Goal: Task Accomplishment & Management: Manage account settings

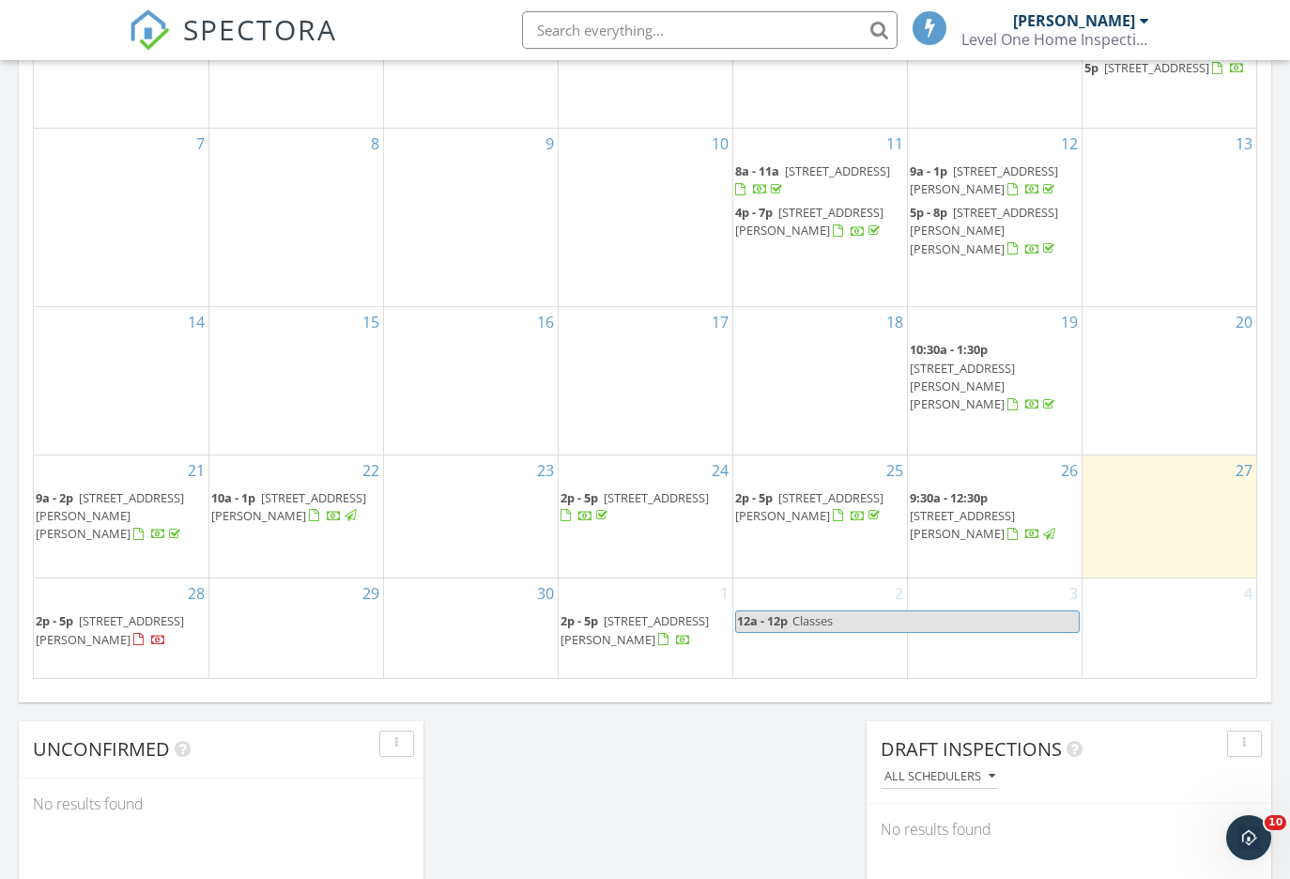
scroll to position [1344, 0]
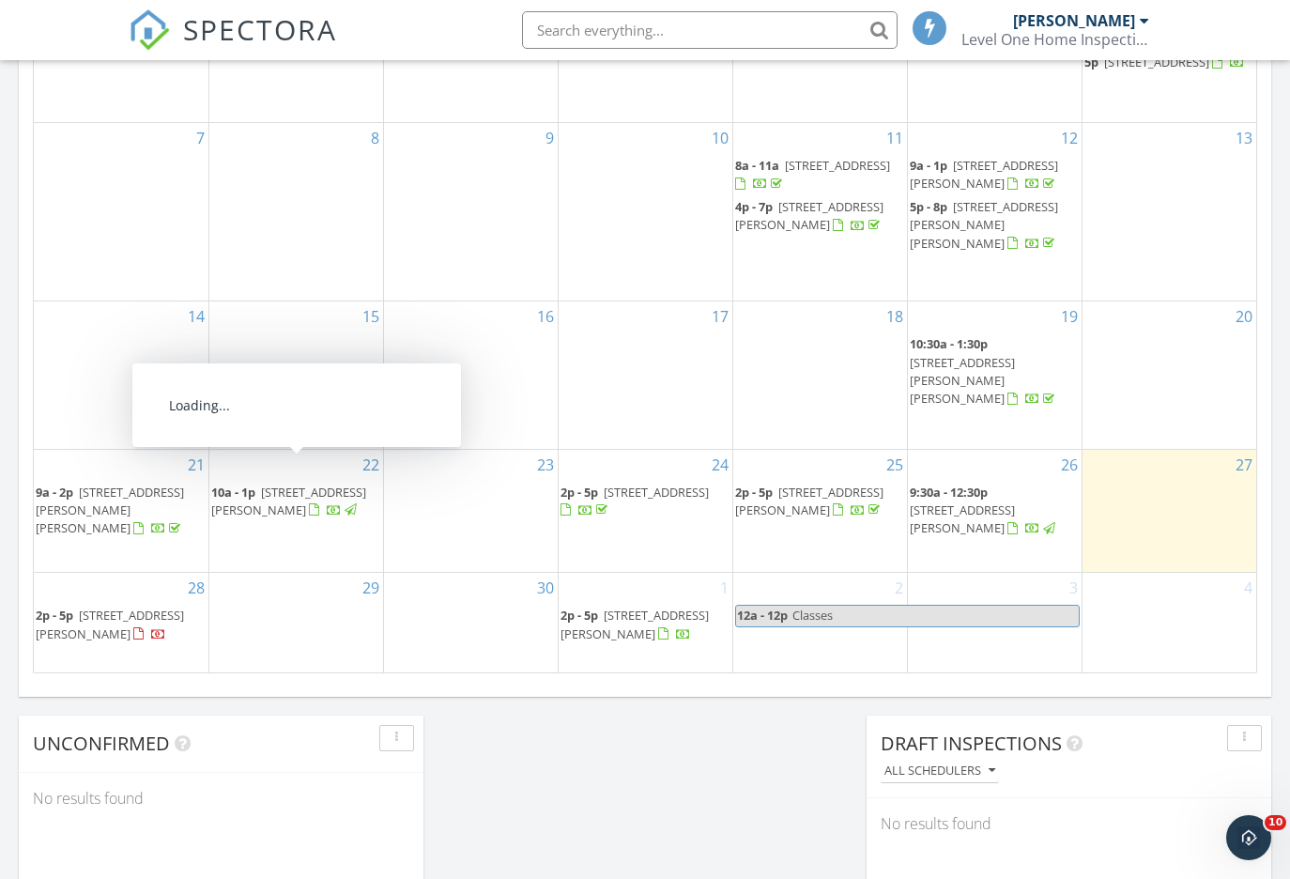
click at [270, 591] on div "29" at bounding box center [296, 622] width 174 height 99
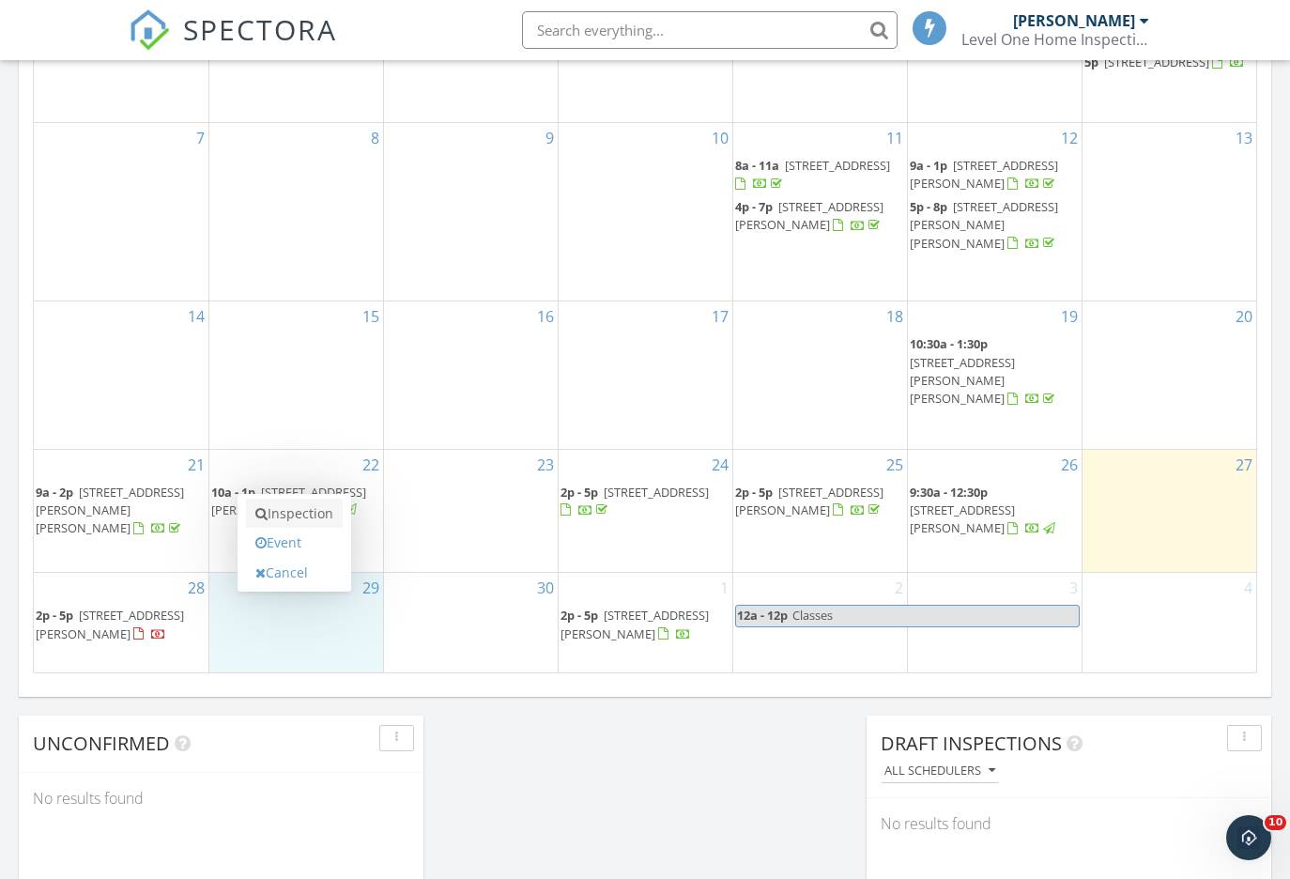
click at [299, 510] on link "Inspection" at bounding box center [294, 513] width 97 height 30
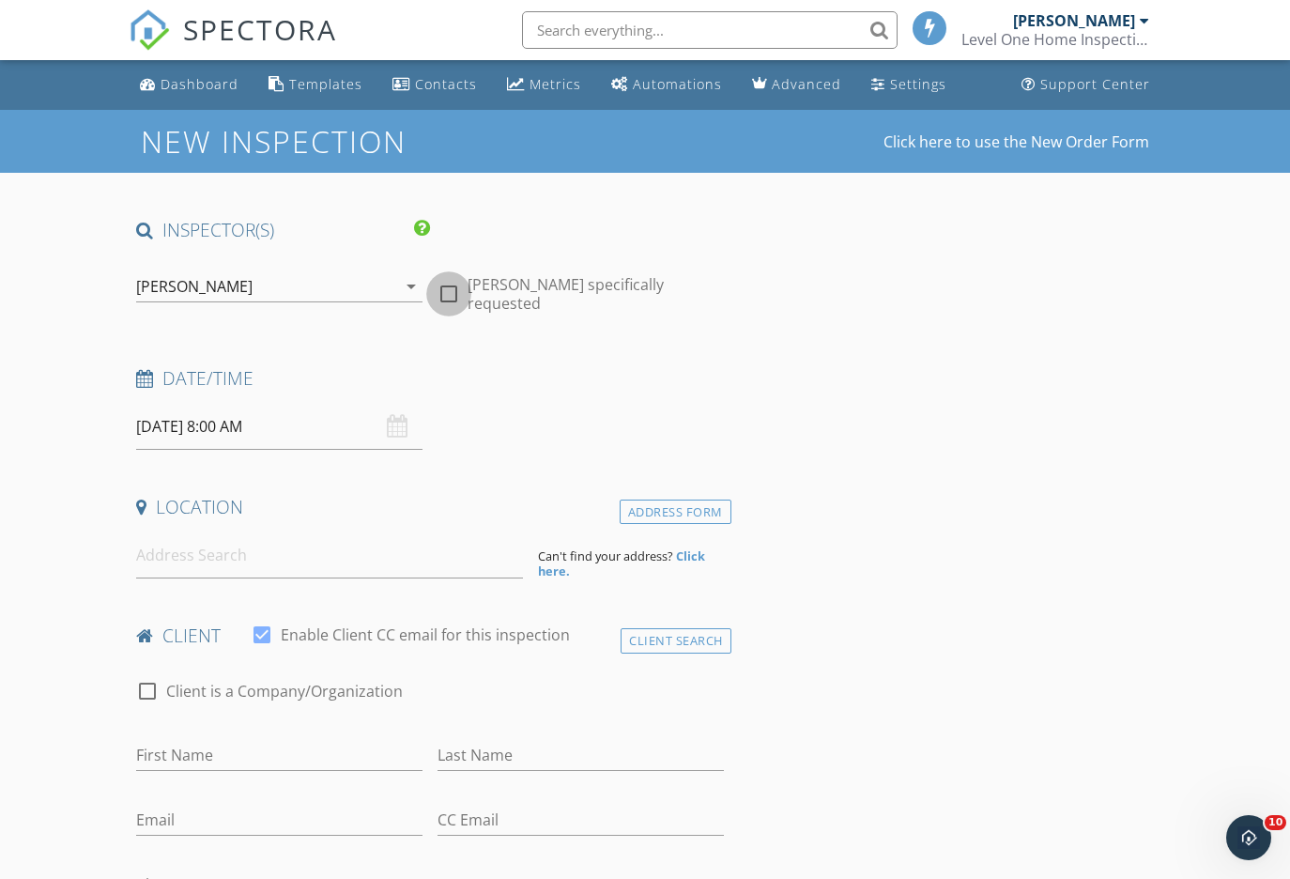
click at [452, 284] on div at bounding box center [449, 294] width 32 height 32
checkbox input "true"
click at [249, 425] on input "09/29/2025 8:00 AM" at bounding box center [279, 427] width 286 height 46
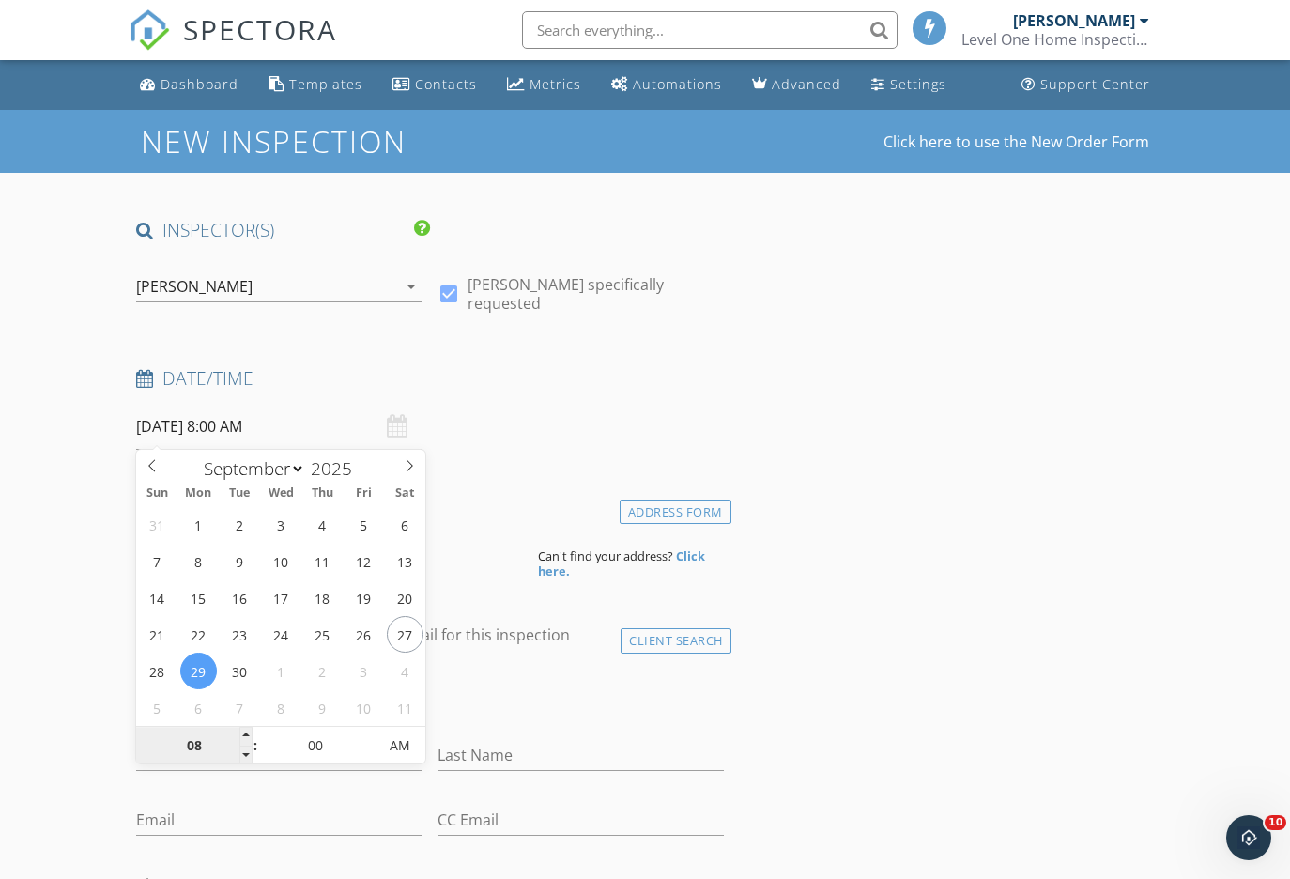
click at [197, 752] on input "08" at bounding box center [193, 747] width 115 height 38
type input "9"
type input "[DATE] 9:00 AM"
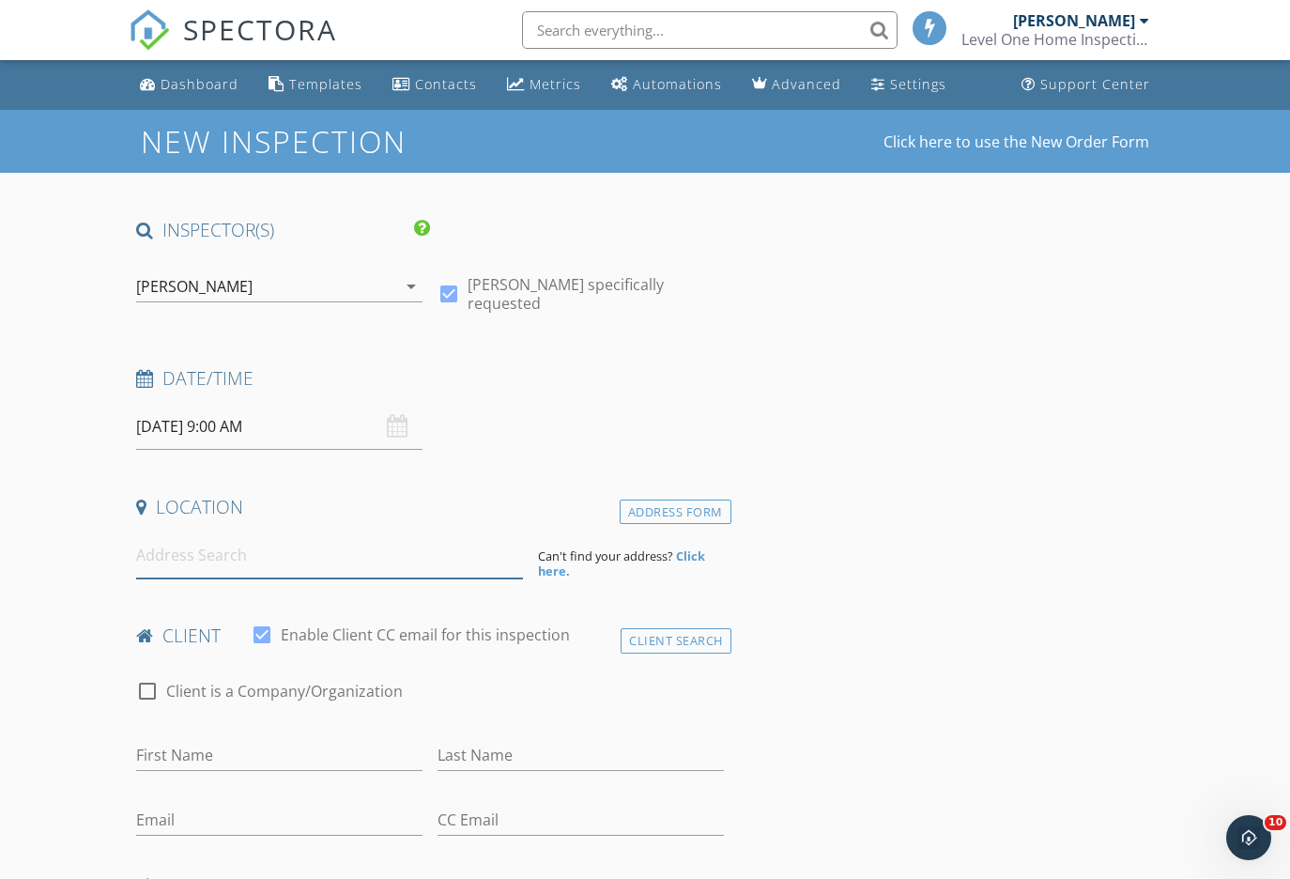
click at [334, 563] on input at bounding box center [329, 555] width 386 height 46
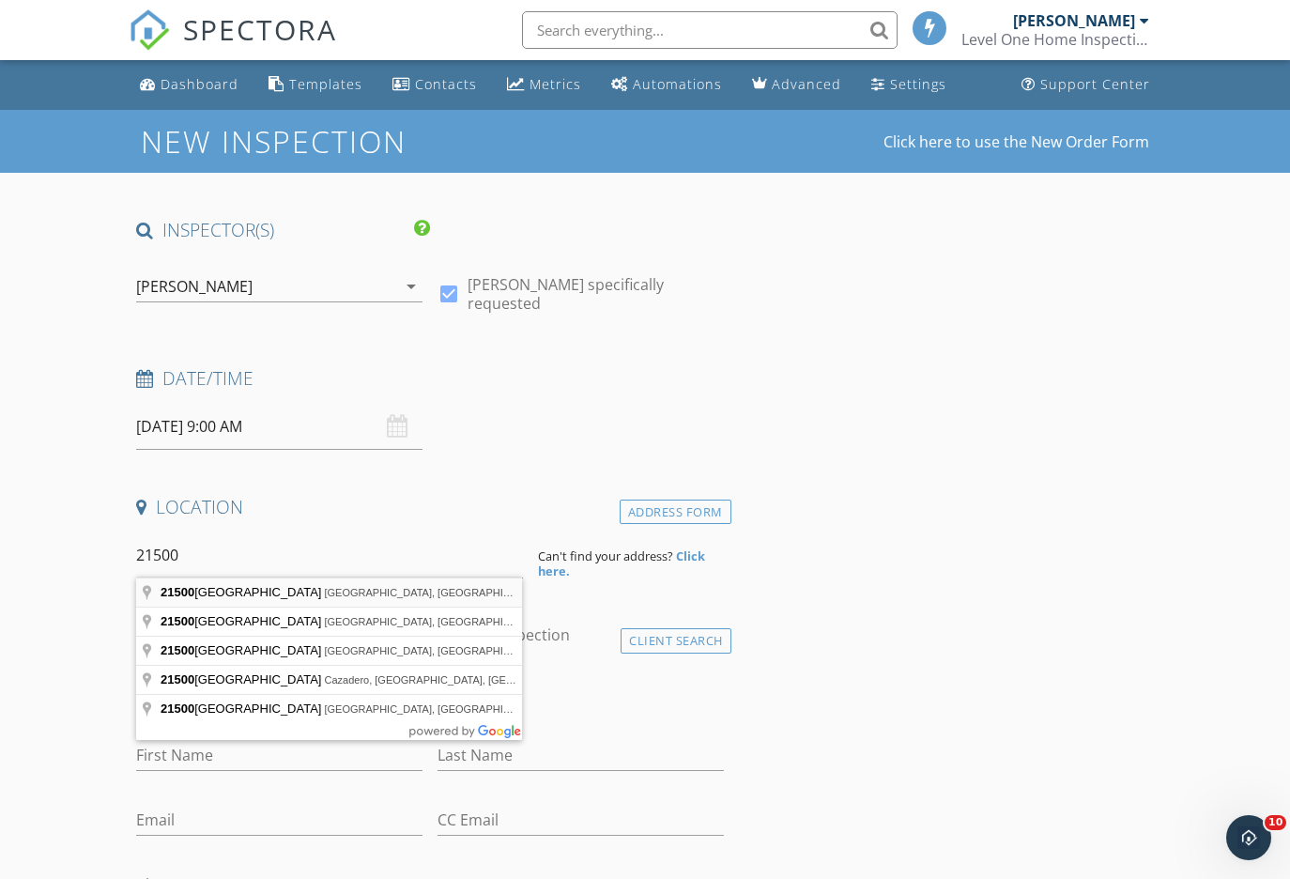
type input "21500 Rio Vista Terrace, Monte Rio, CA, USA"
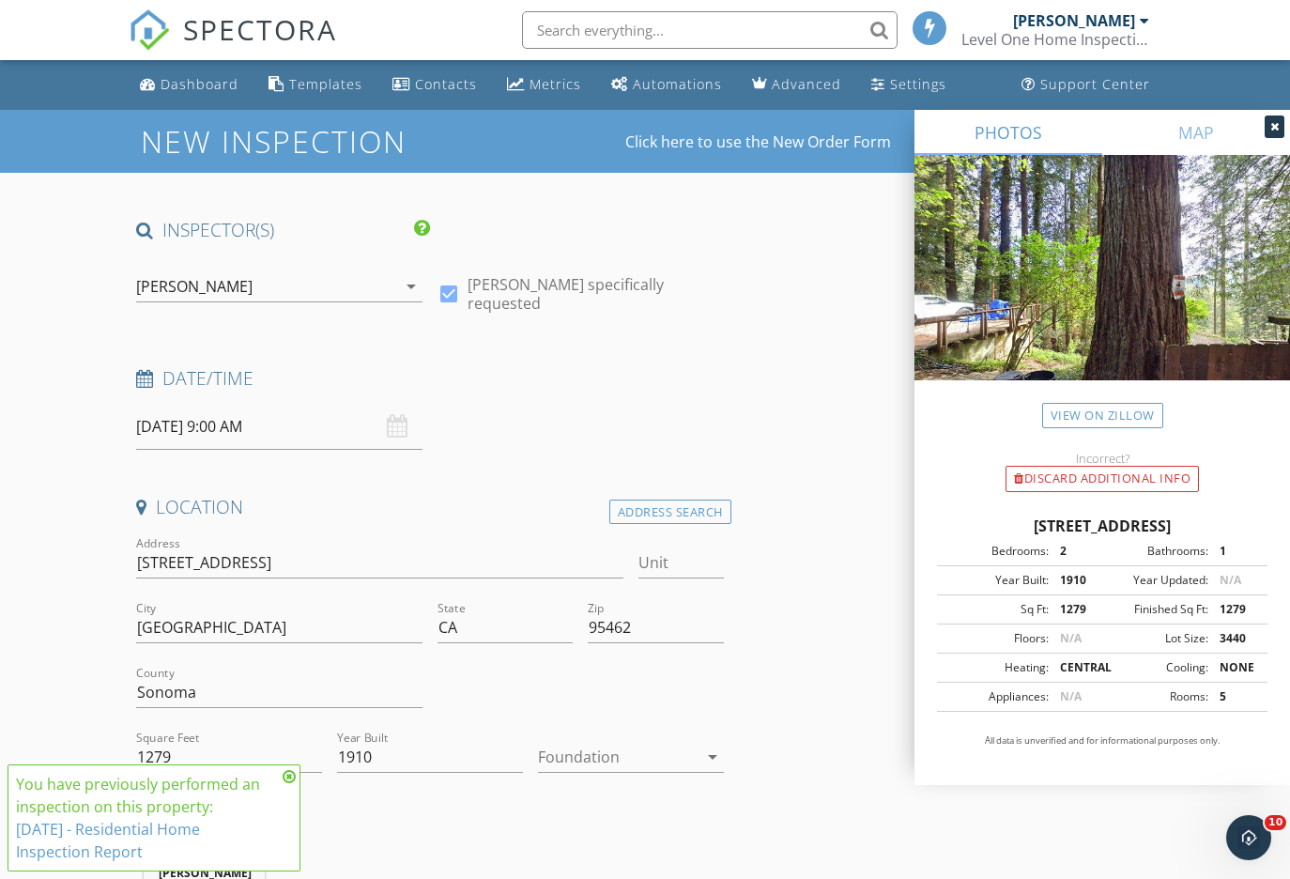
click at [122, 842] on link "9/19/2025 - Residential Home Inspection Report" at bounding box center [108, 840] width 184 height 43
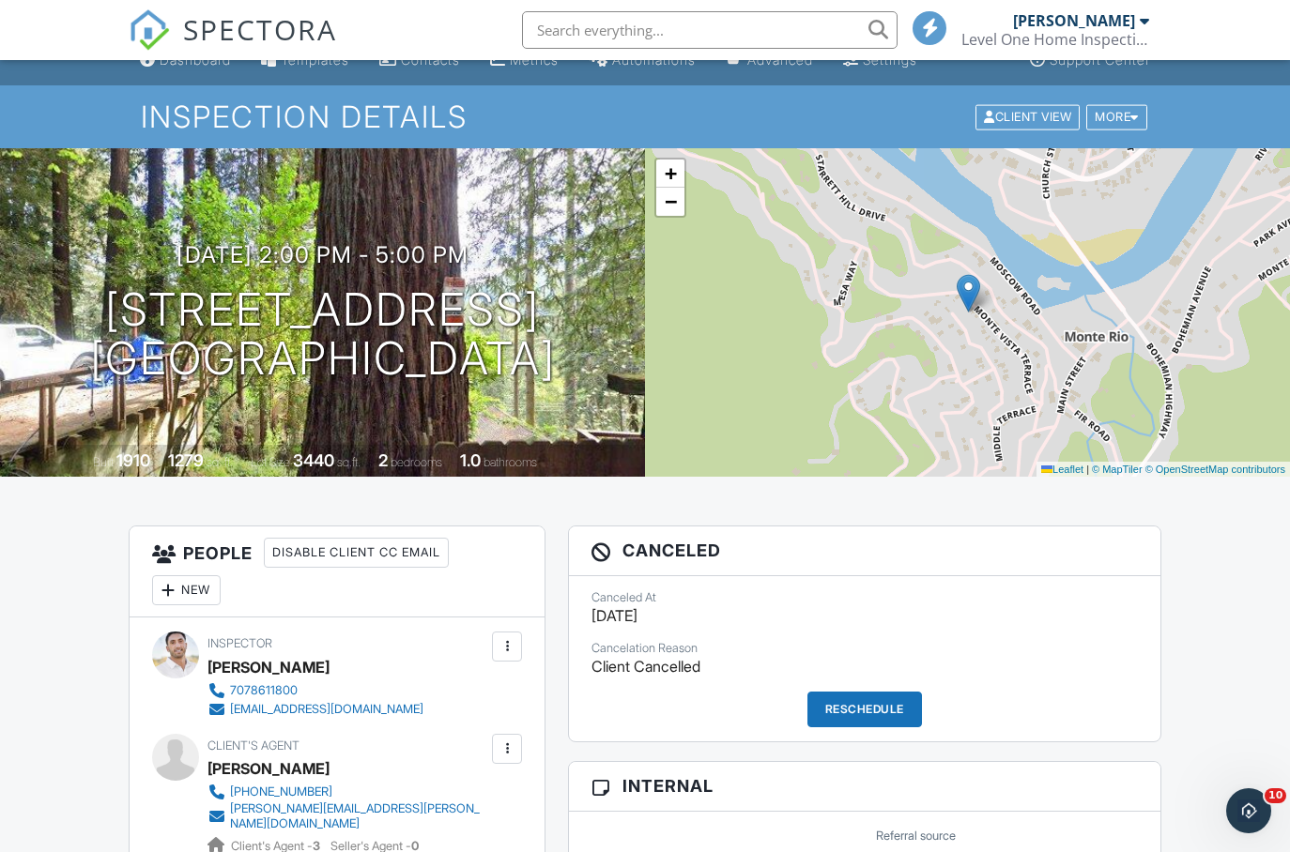
scroll to position [16, 0]
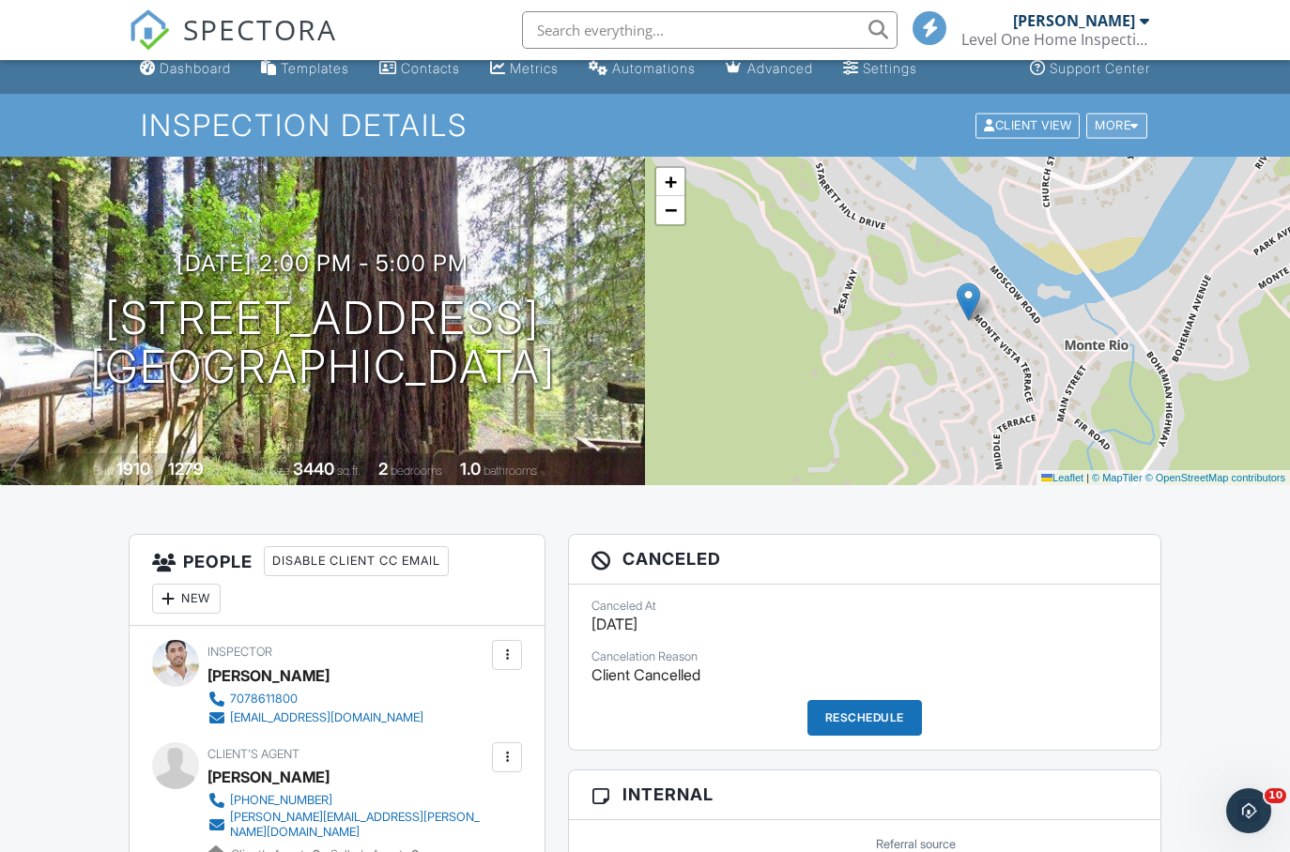
click at [1130, 131] on div "More" at bounding box center [1116, 125] width 61 height 25
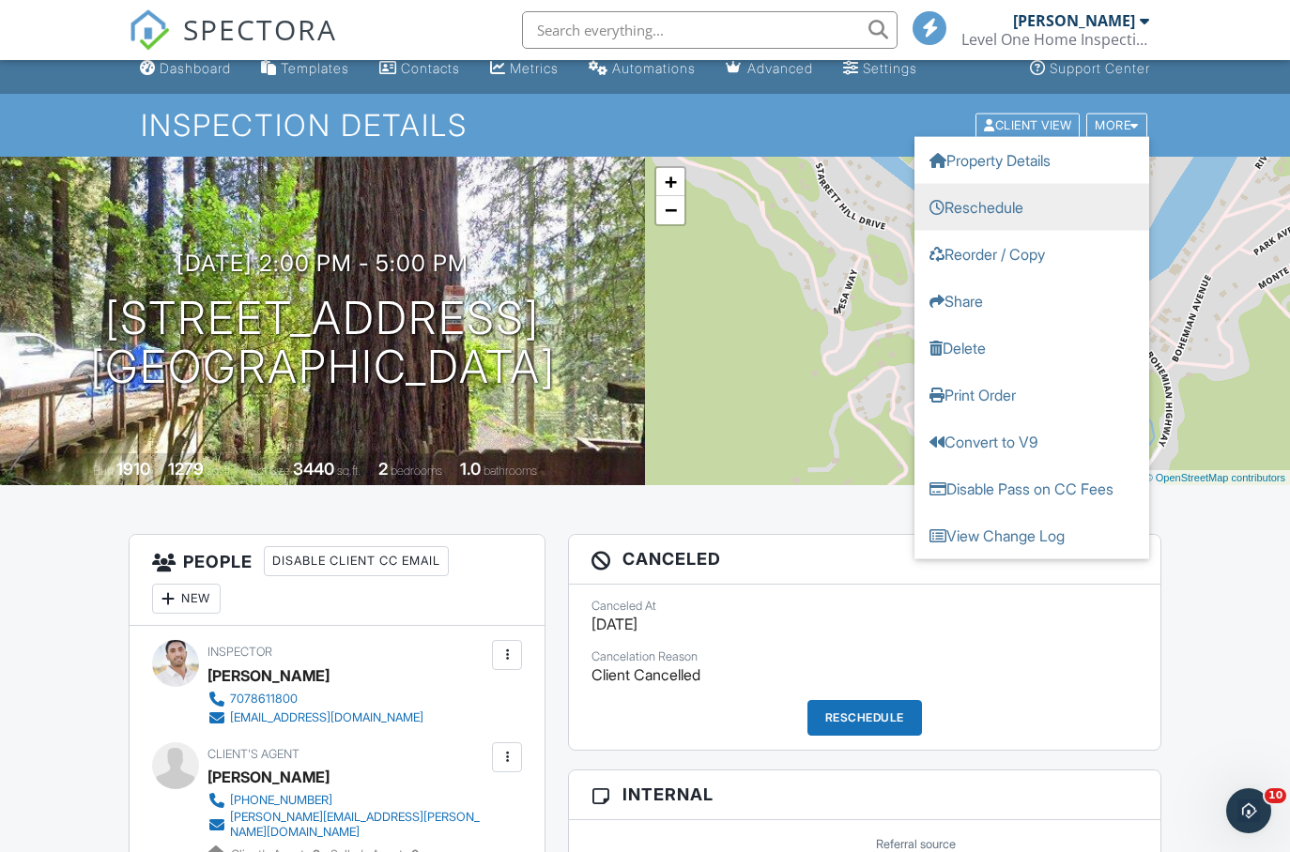
click at [1050, 209] on link "Reschedule" at bounding box center [1031, 206] width 235 height 47
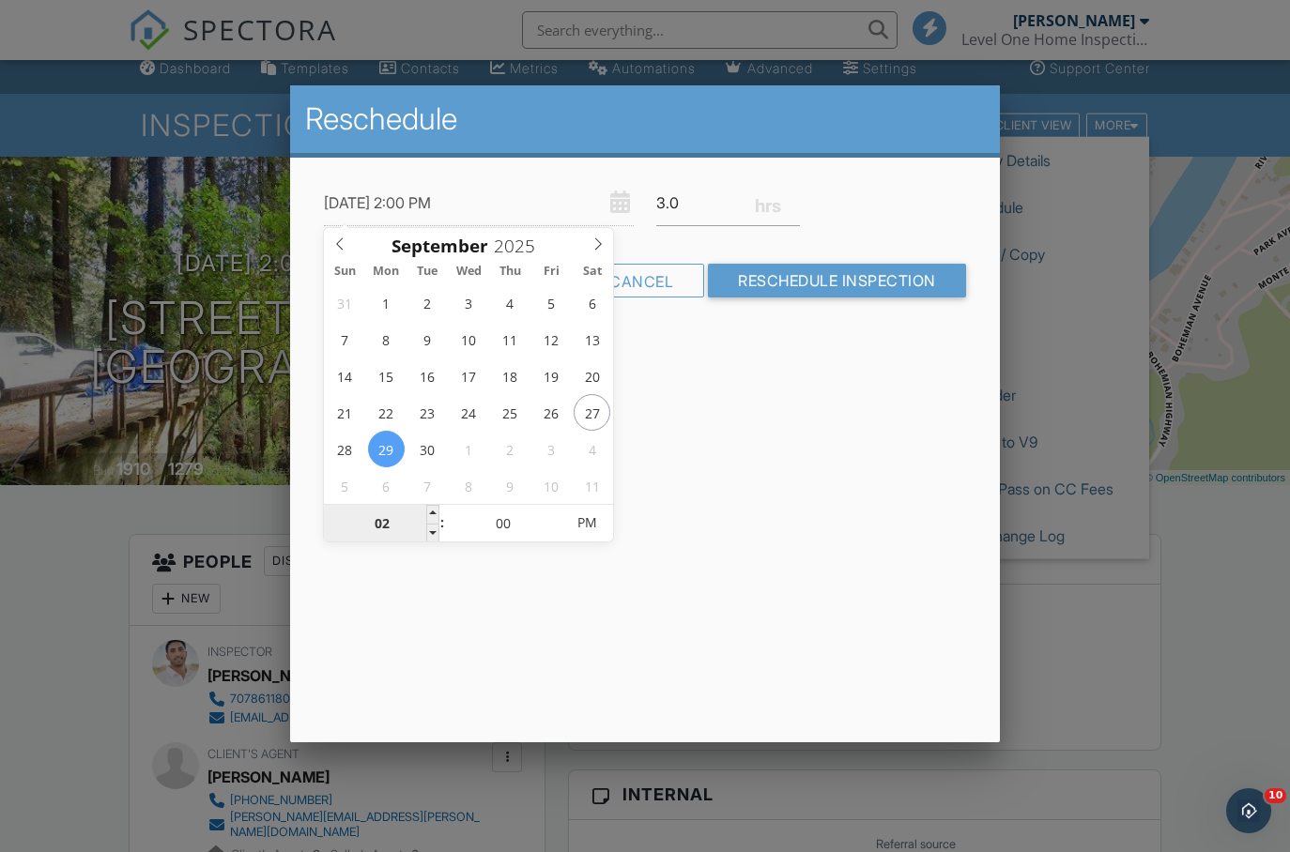
click at [379, 512] on input "02" at bounding box center [381, 524] width 115 height 38
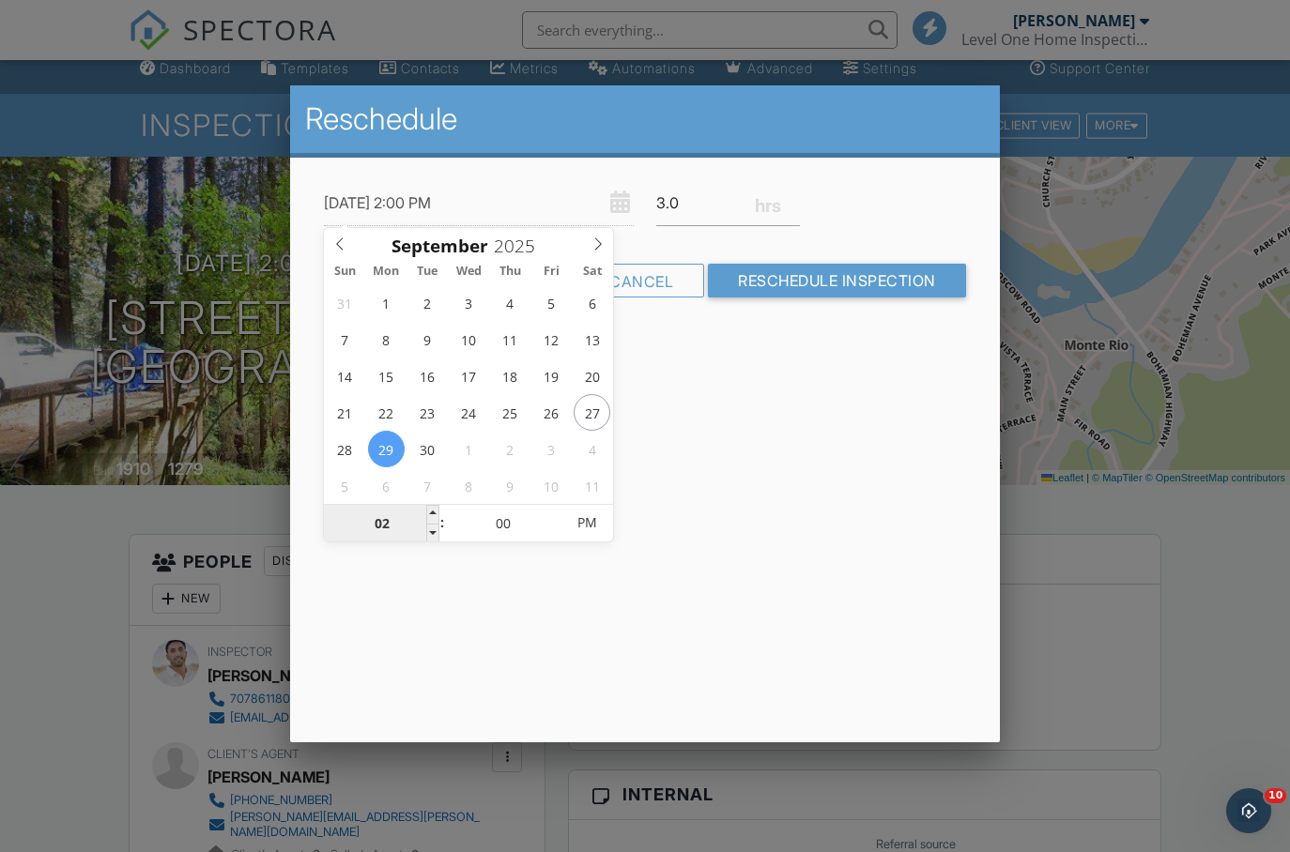
click at [379, 512] on input "02" at bounding box center [381, 524] width 115 height 38
type input "09/29/2025 9:00 PM"
type input "09"
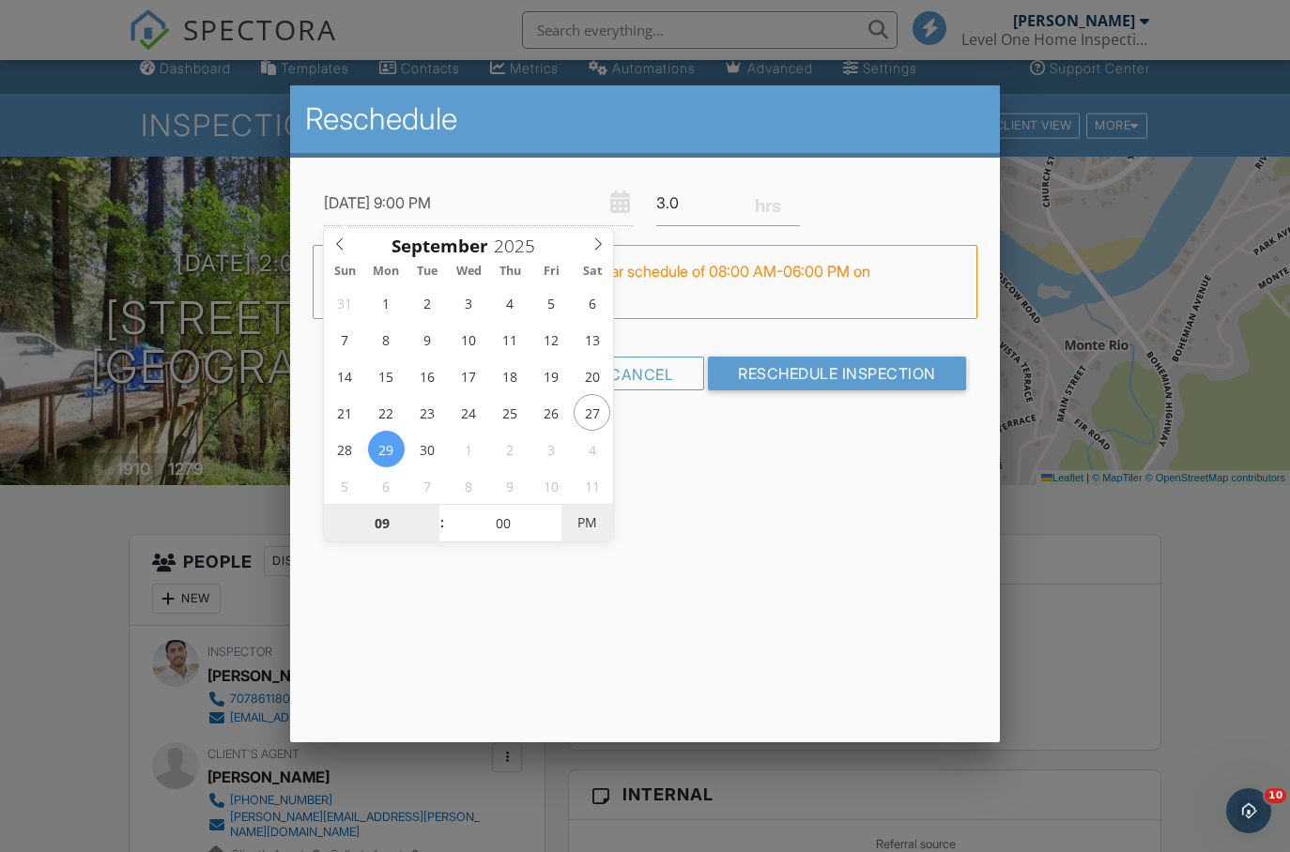
type input "[DATE] 9:00 AM"
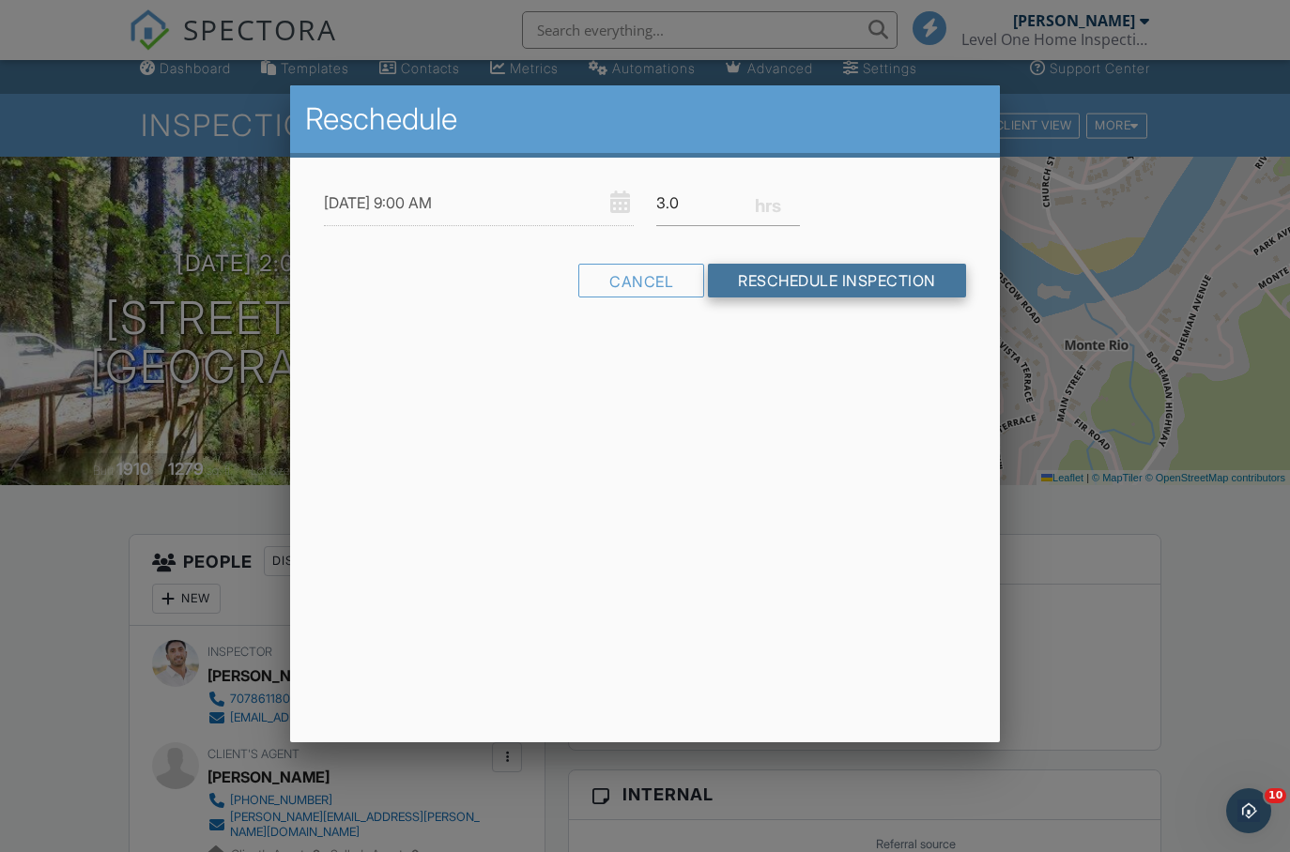
click at [772, 275] on input "Reschedule Inspection" at bounding box center [837, 281] width 258 height 34
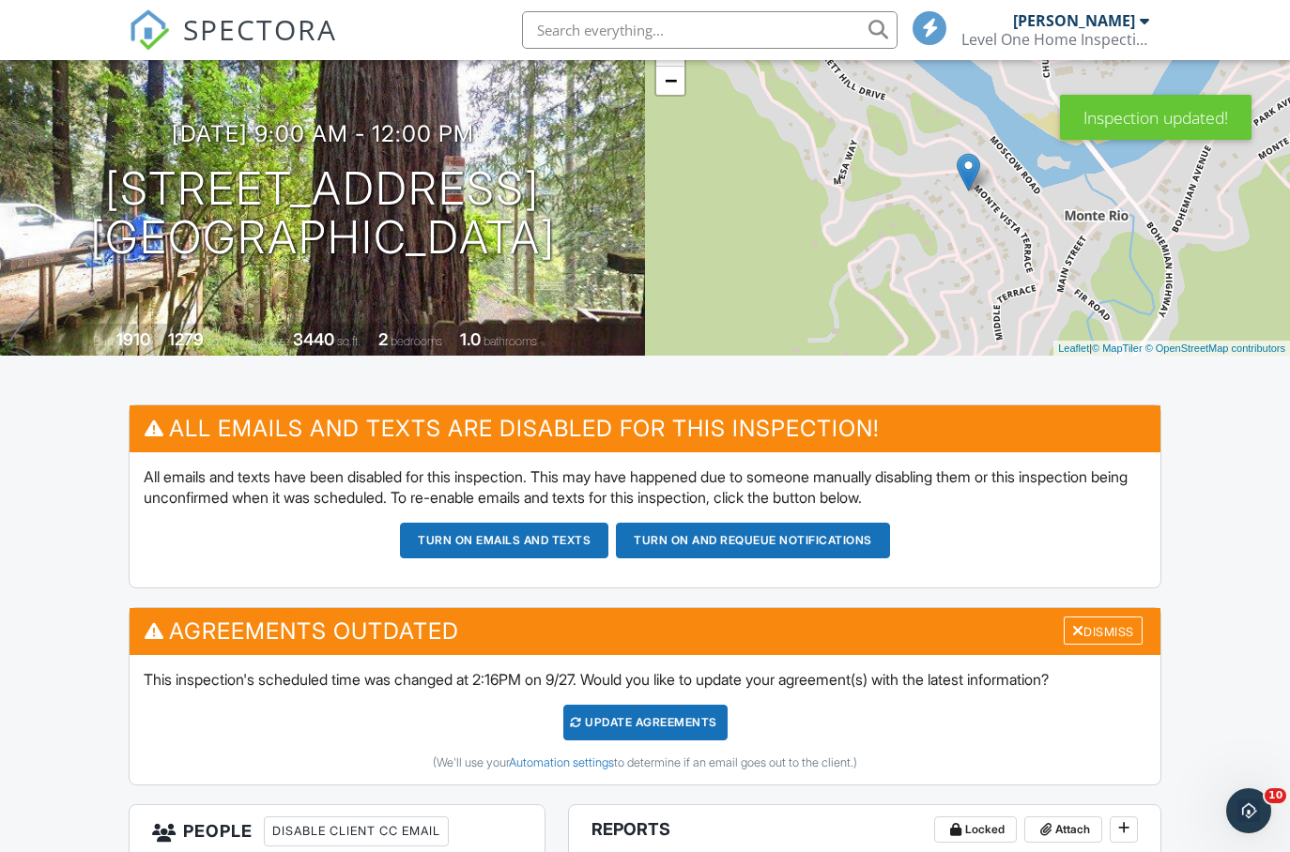
scroll to position [168, 0]
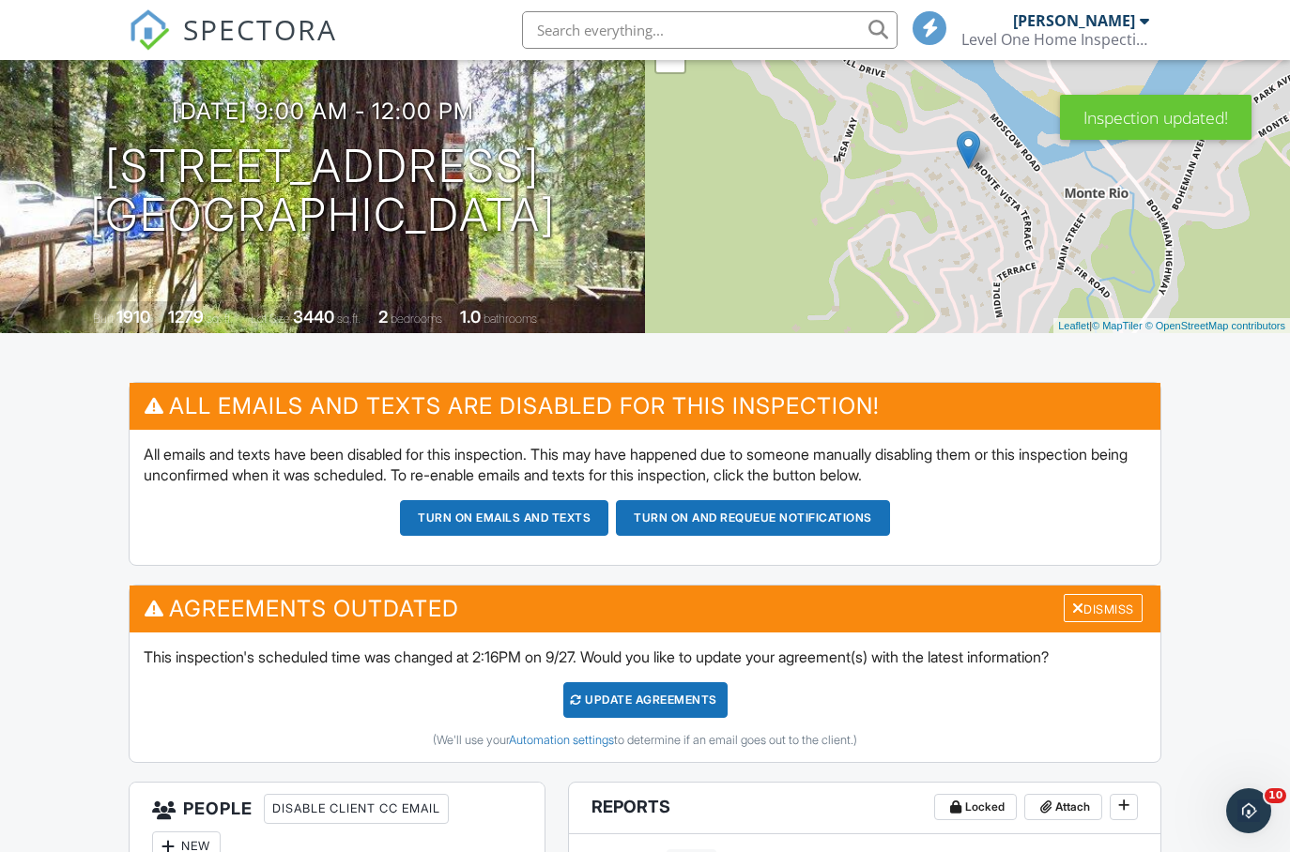
click at [666, 701] on div "Update Agreements" at bounding box center [645, 700] width 164 height 36
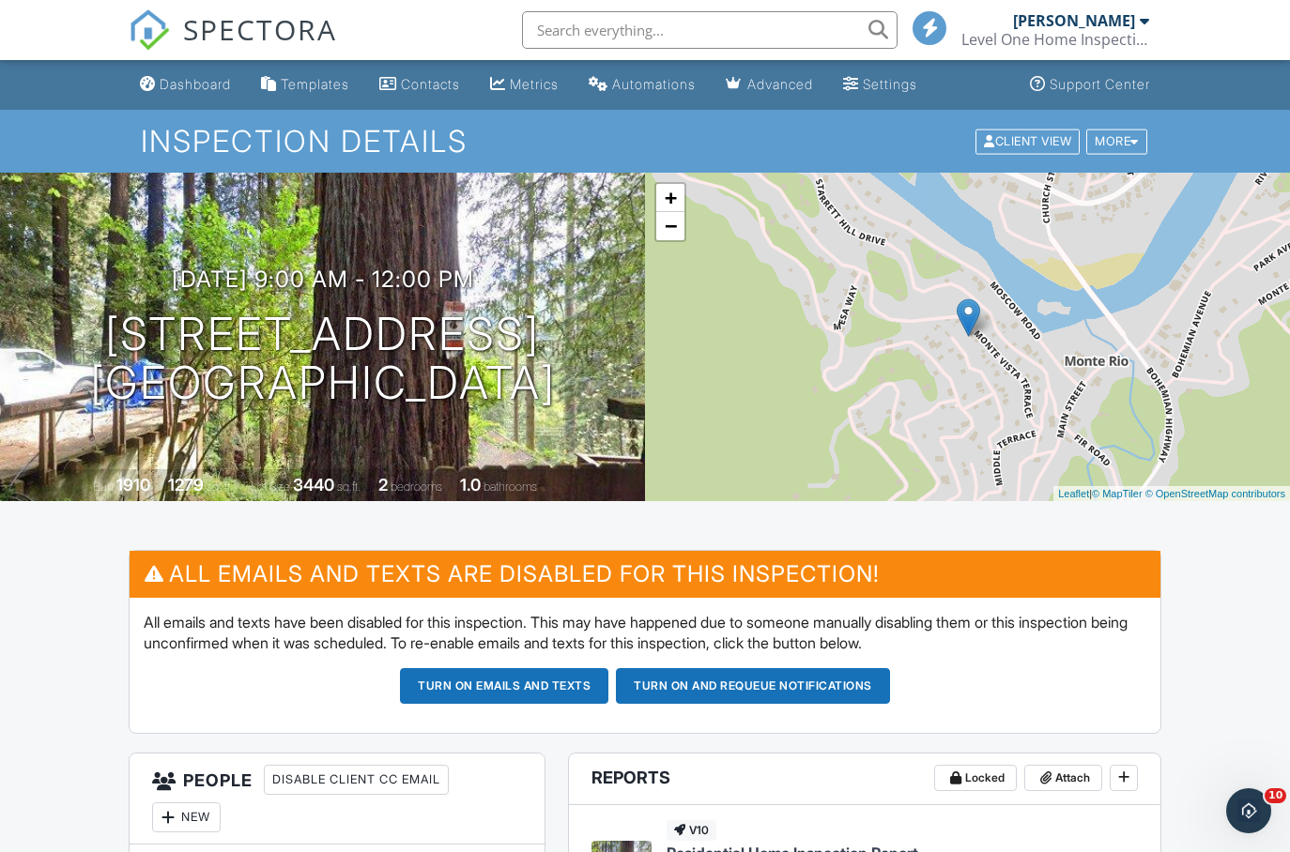
click at [533, 683] on button "Turn on emails and texts" at bounding box center [504, 686] width 208 height 36
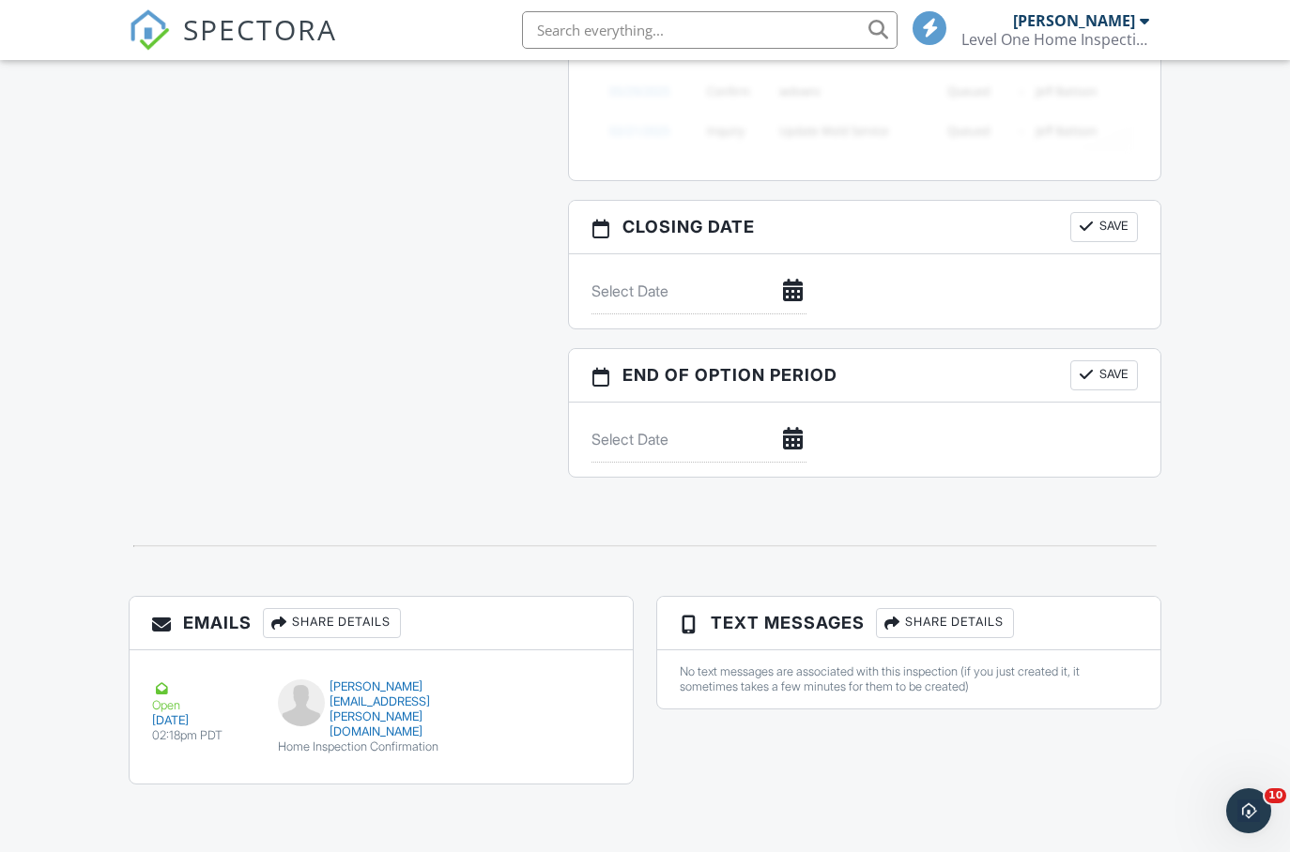
scroll to position [1637, 0]
click at [336, 613] on div "Share Details" at bounding box center [332, 623] width 138 height 30
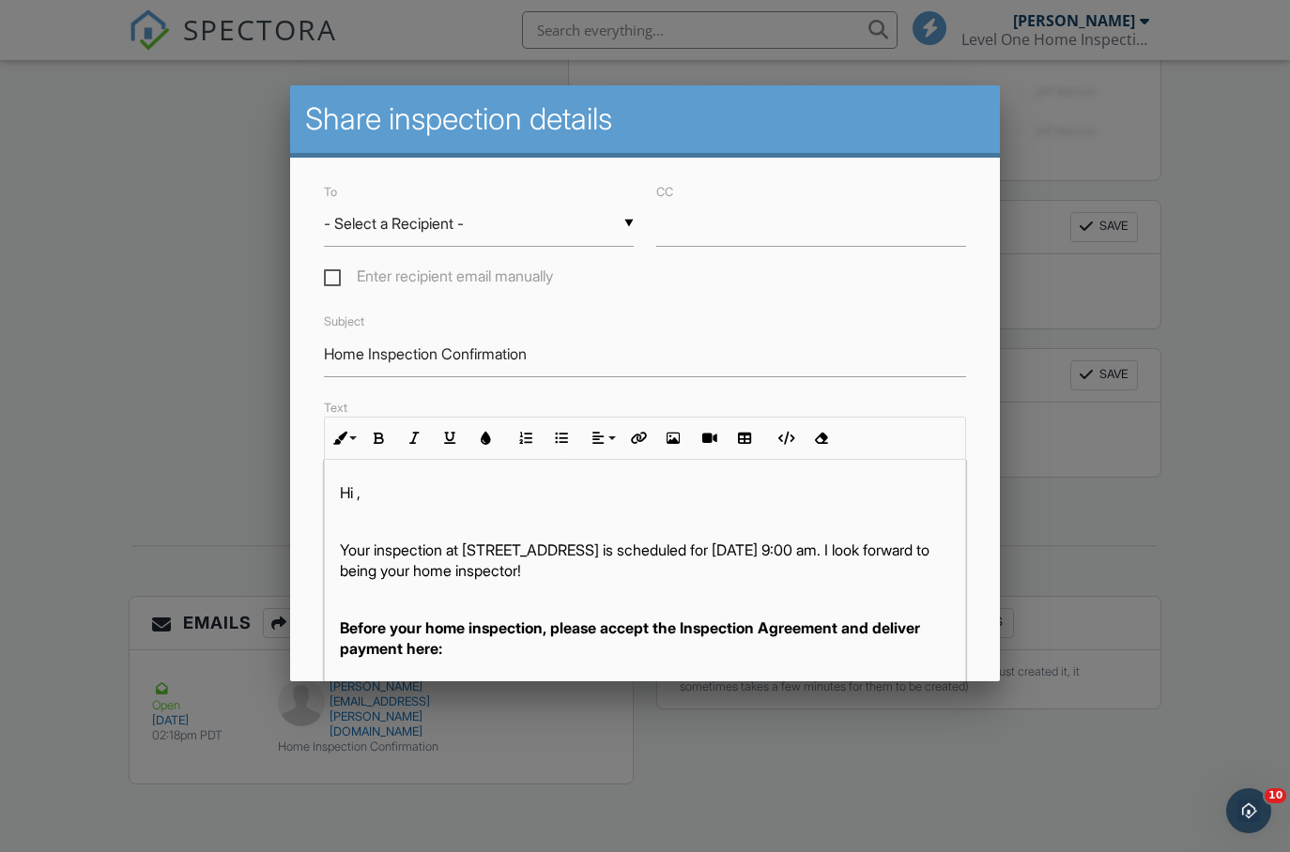
click at [630, 222] on div "▼ - Select a Recipient - - Select a Recipient - Randy Coffman (Agent) - Select …" at bounding box center [479, 224] width 310 height 46
click at [404, 271] on span "[PERSON_NAME] (Agent)" at bounding box center [479, 271] width 310 height 47
type input "[PERSON_NAME] (Agent)"
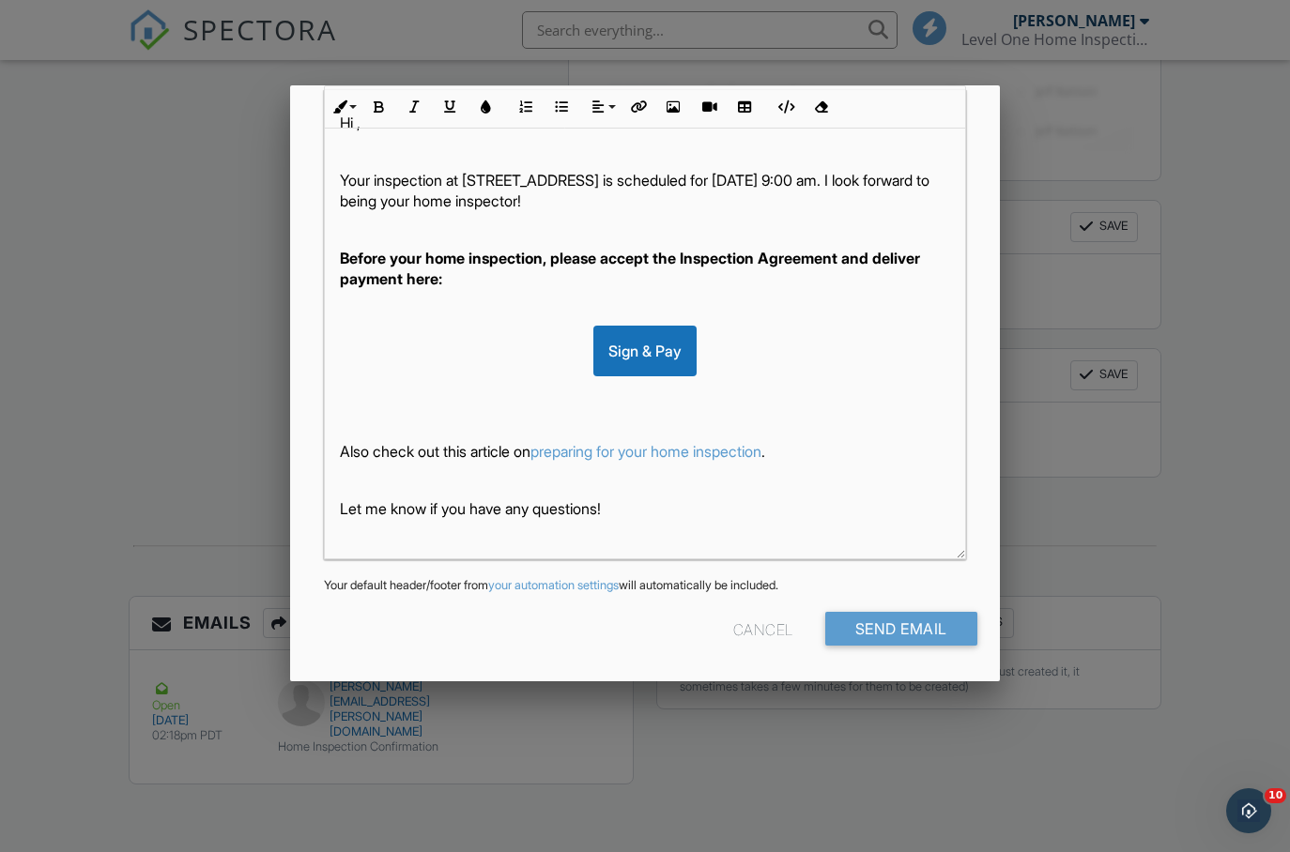
scroll to position [369, 0]
click at [878, 633] on input "Send Email" at bounding box center [901, 630] width 152 height 34
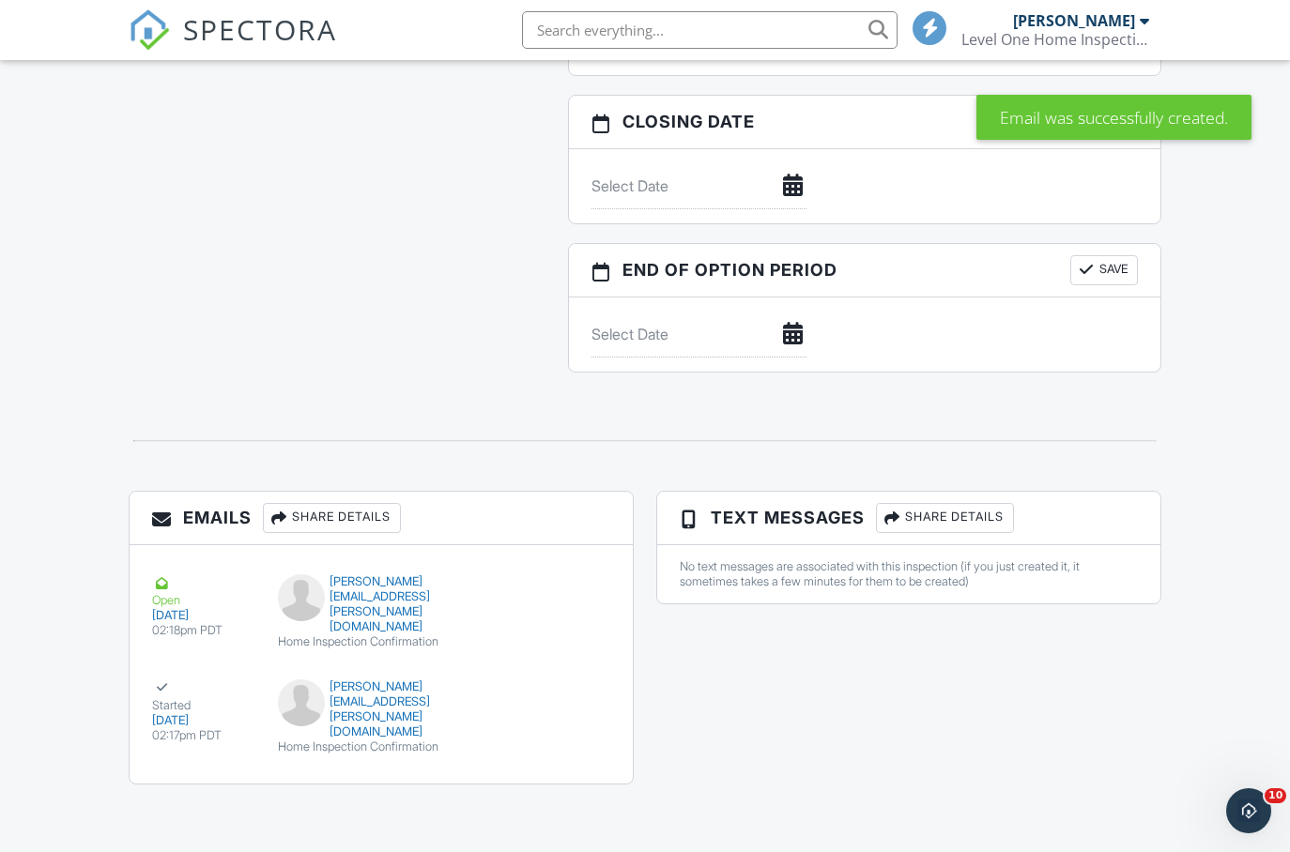
scroll to position [1754, 0]
click at [374, 503] on div "Share Details" at bounding box center [332, 518] width 138 height 30
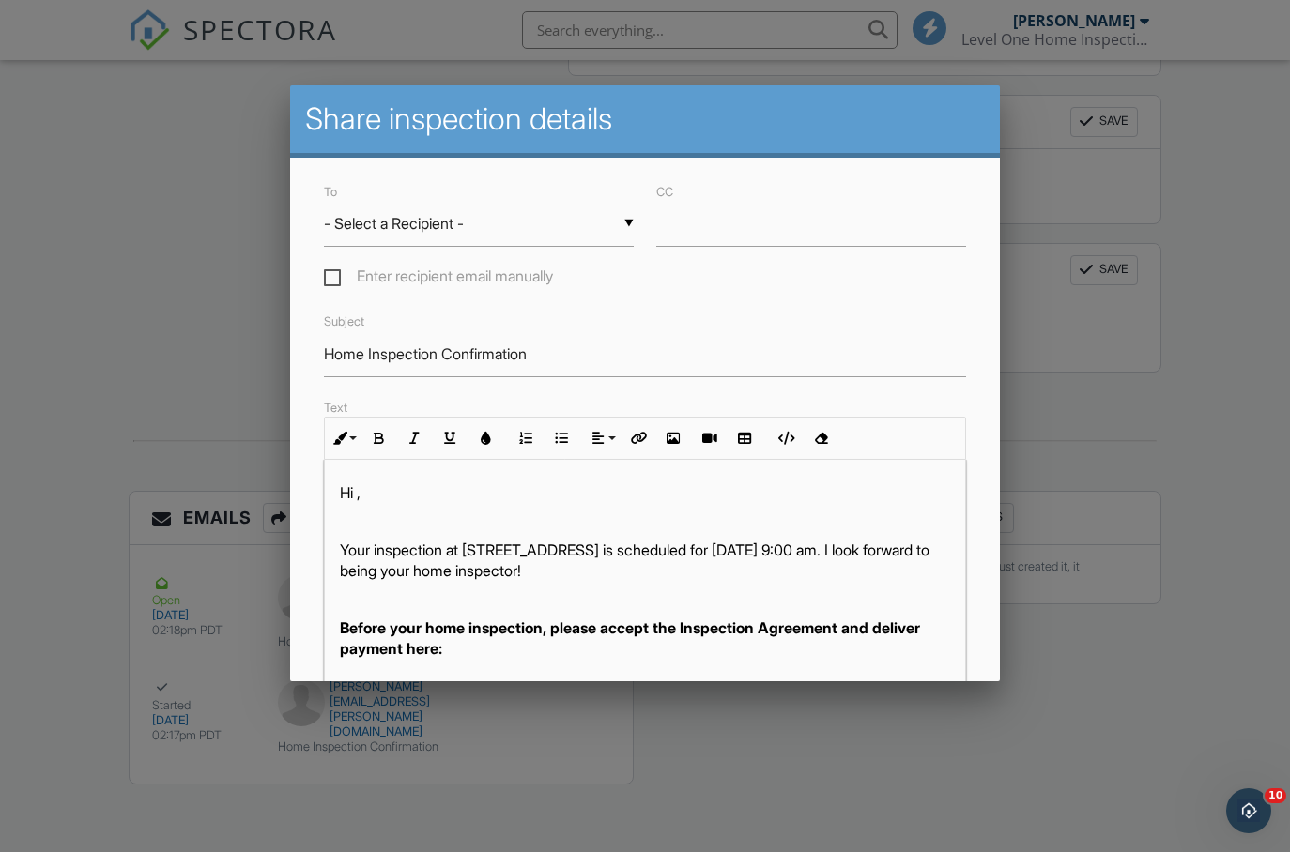
click at [324, 289] on div "To ▼ - Select a Recipient - - Select a Recipient - Randy Coffman (Agent) - Sele…" at bounding box center [479, 235] width 332 height 111
click at [329, 284] on label "Enter recipient email manually" at bounding box center [438, 279] width 229 height 23
click at [329, 284] on input "Enter recipient email manually" at bounding box center [330, 279] width 12 height 12
checkbox input "true"
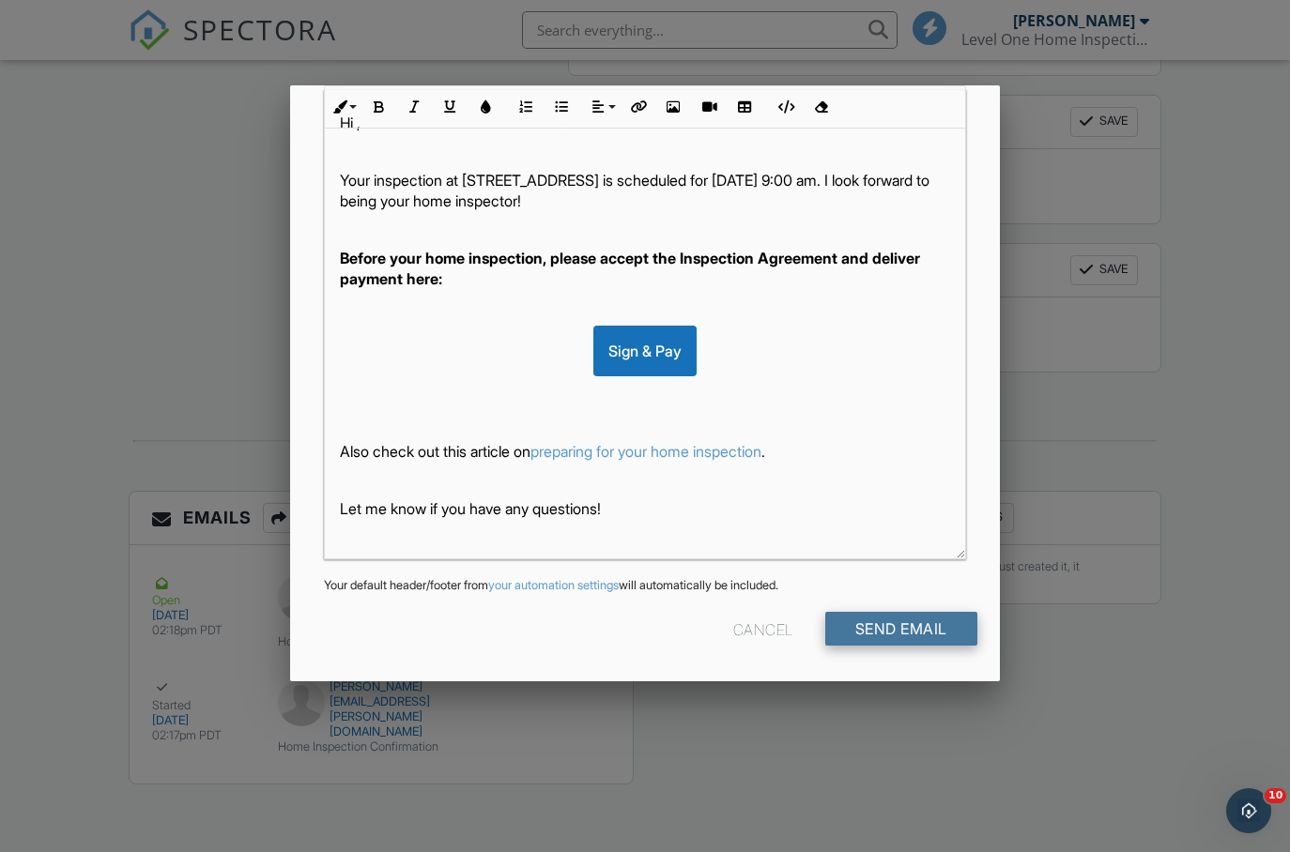
scroll to position [369, 0]
type input "[EMAIL_ADDRESS][DOMAIN_NAME]"
click at [897, 630] on input "Send Email" at bounding box center [901, 630] width 152 height 34
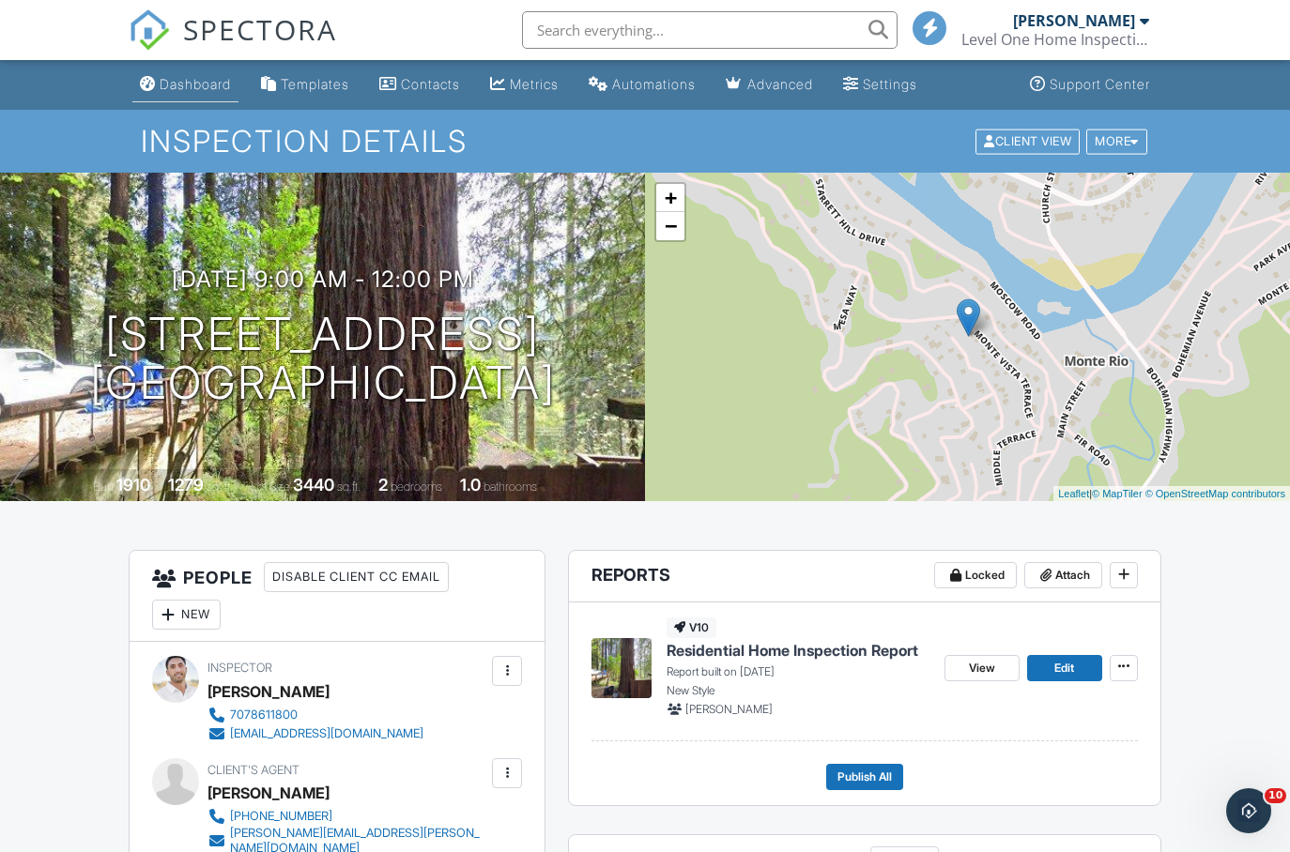
click at [203, 90] on div "Dashboard" at bounding box center [195, 84] width 71 height 16
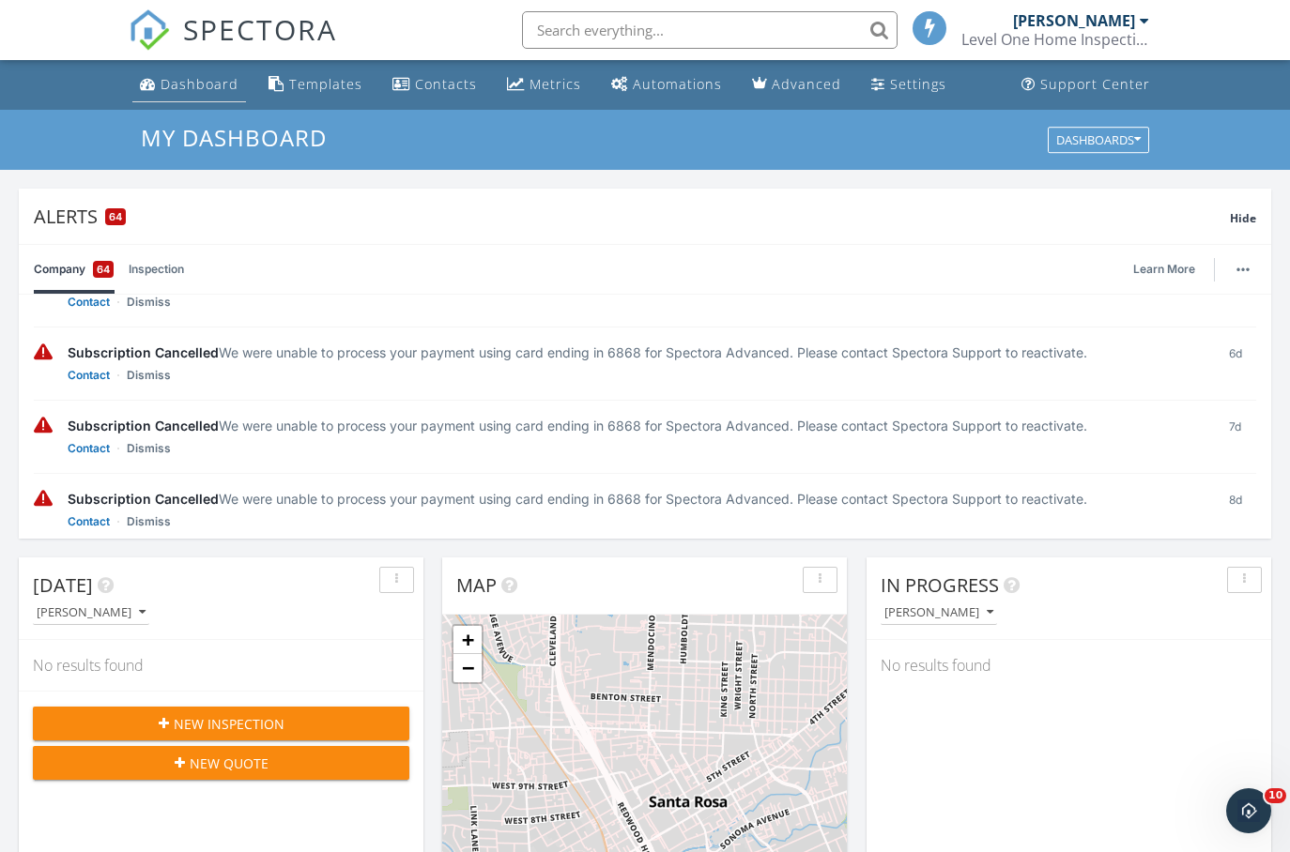
click at [211, 101] on link "Dashboard" at bounding box center [189, 85] width 114 height 35
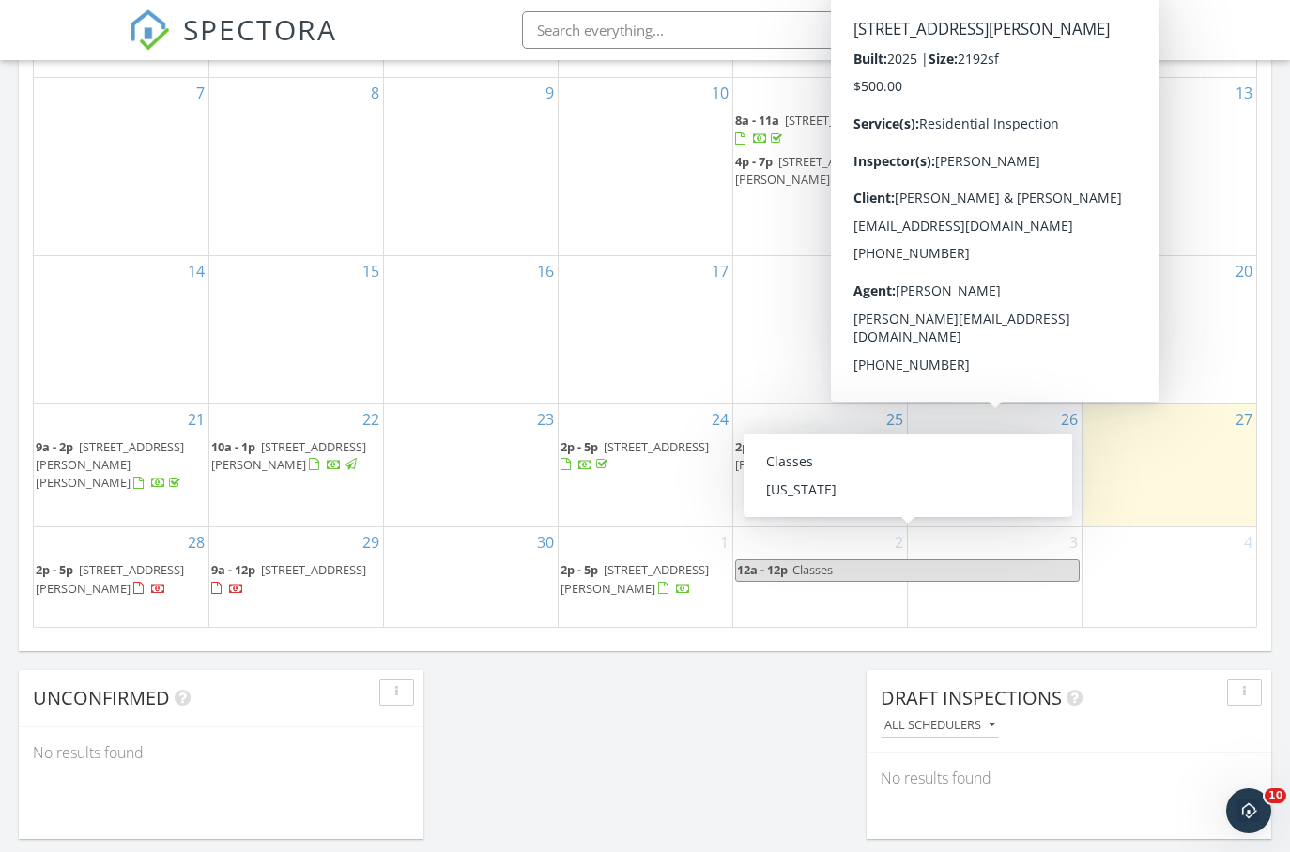
scroll to position [1414, 0]
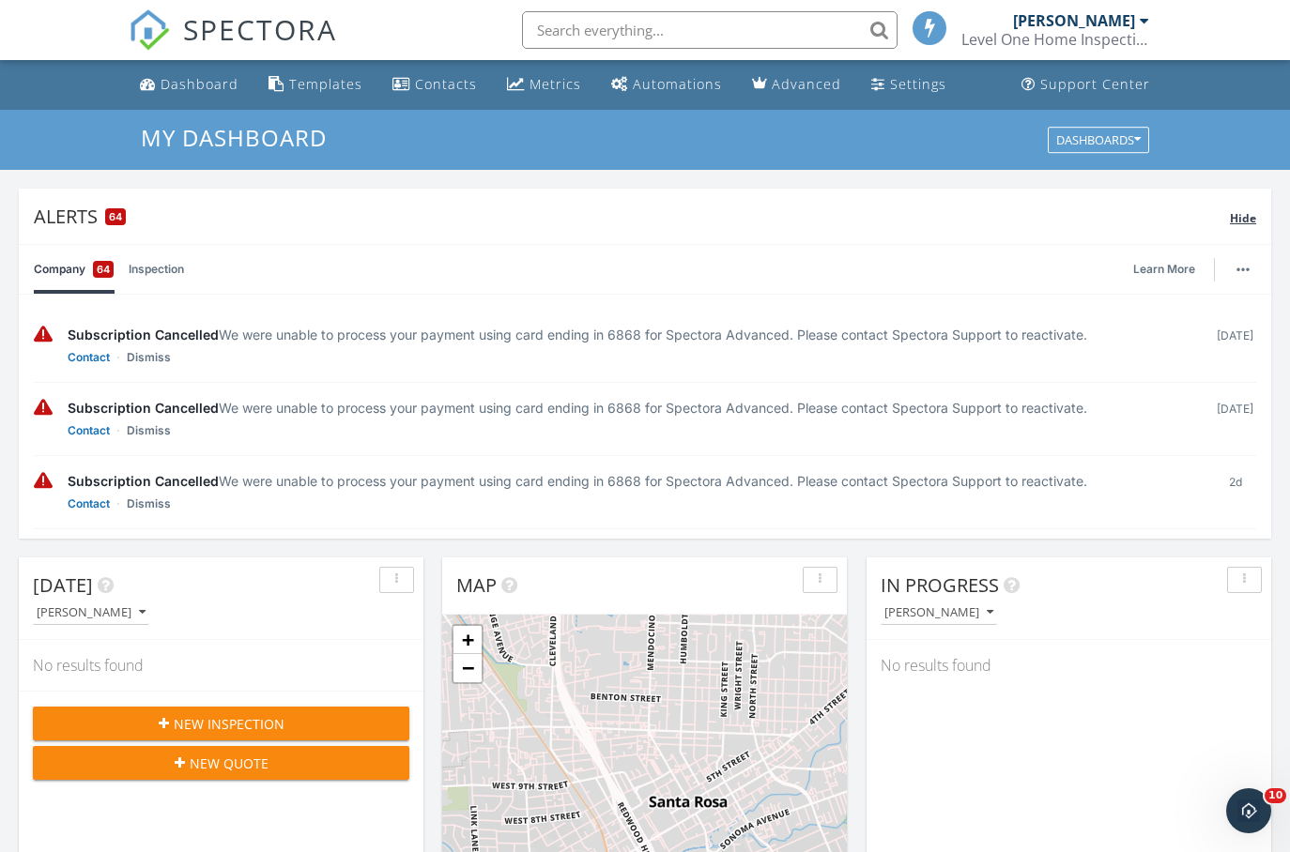
scroll to position [0, 0]
click at [200, 94] on link "Dashboard" at bounding box center [189, 85] width 114 height 35
click at [568, 86] on div "Metrics" at bounding box center [555, 84] width 52 height 18
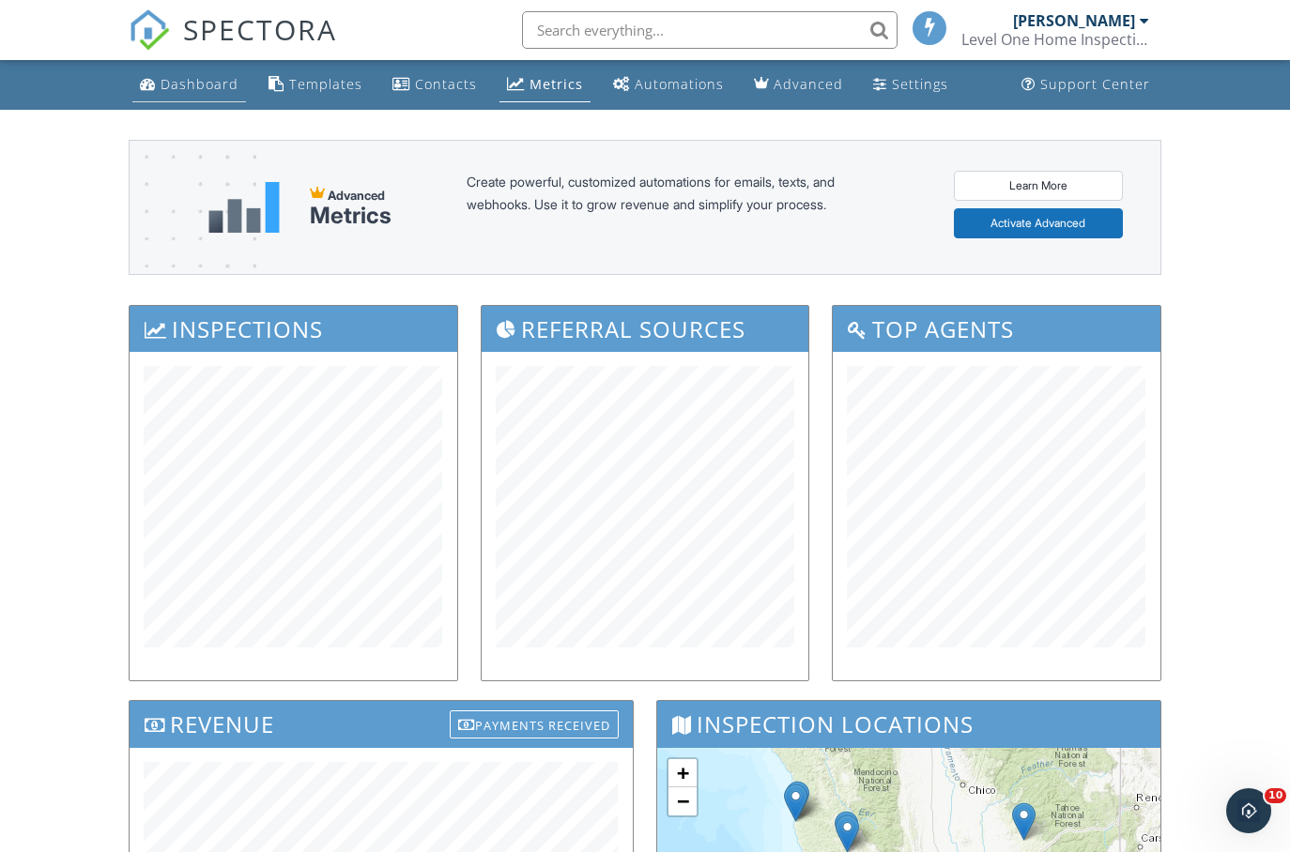
click at [198, 91] on div "Dashboard" at bounding box center [200, 84] width 78 height 18
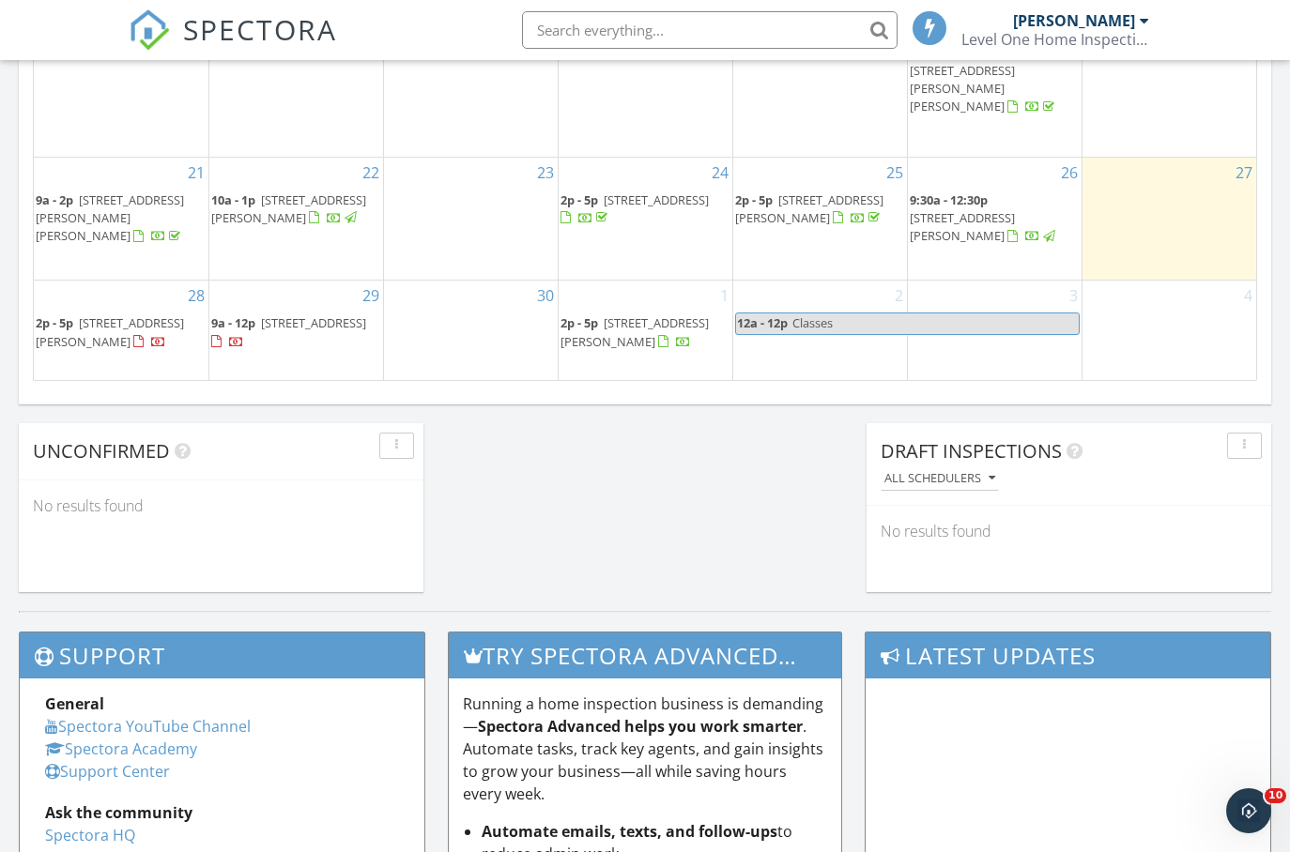
scroll to position [1718, 0]
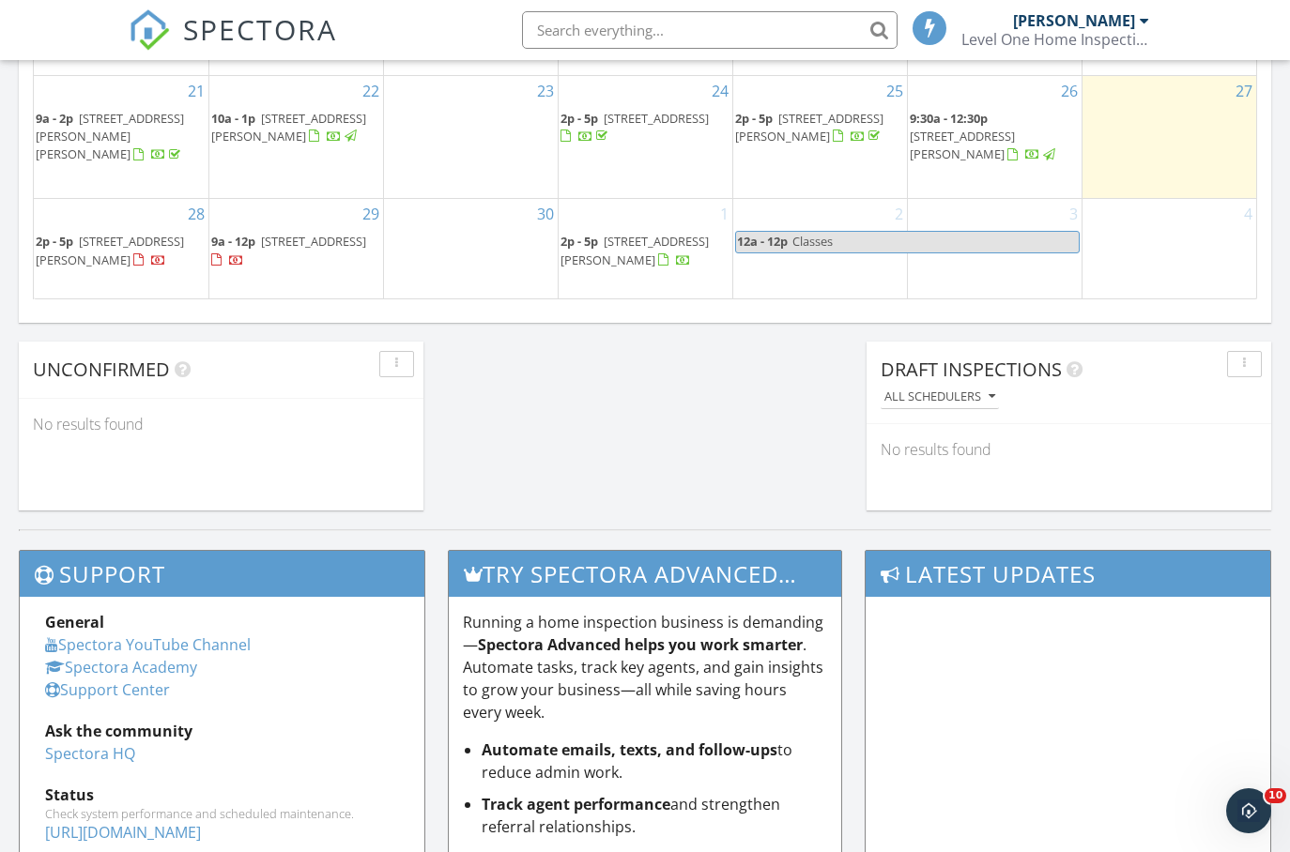
click at [297, 233] on span "21500 Rio Vista Terrace, Monte Rio 95462" at bounding box center [313, 241] width 105 height 17
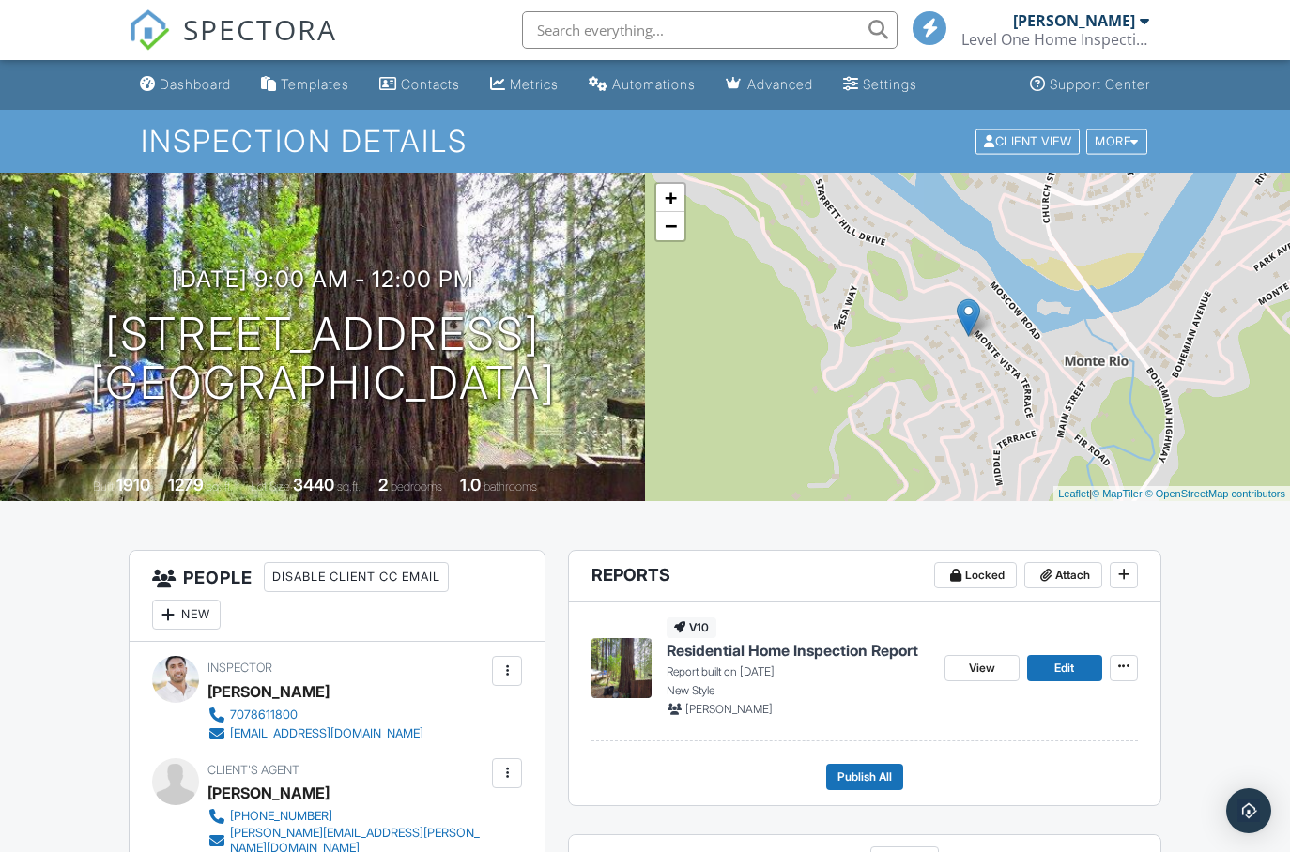
click at [195, 618] on div "New" at bounding box center [186, 615] width 69 height 30
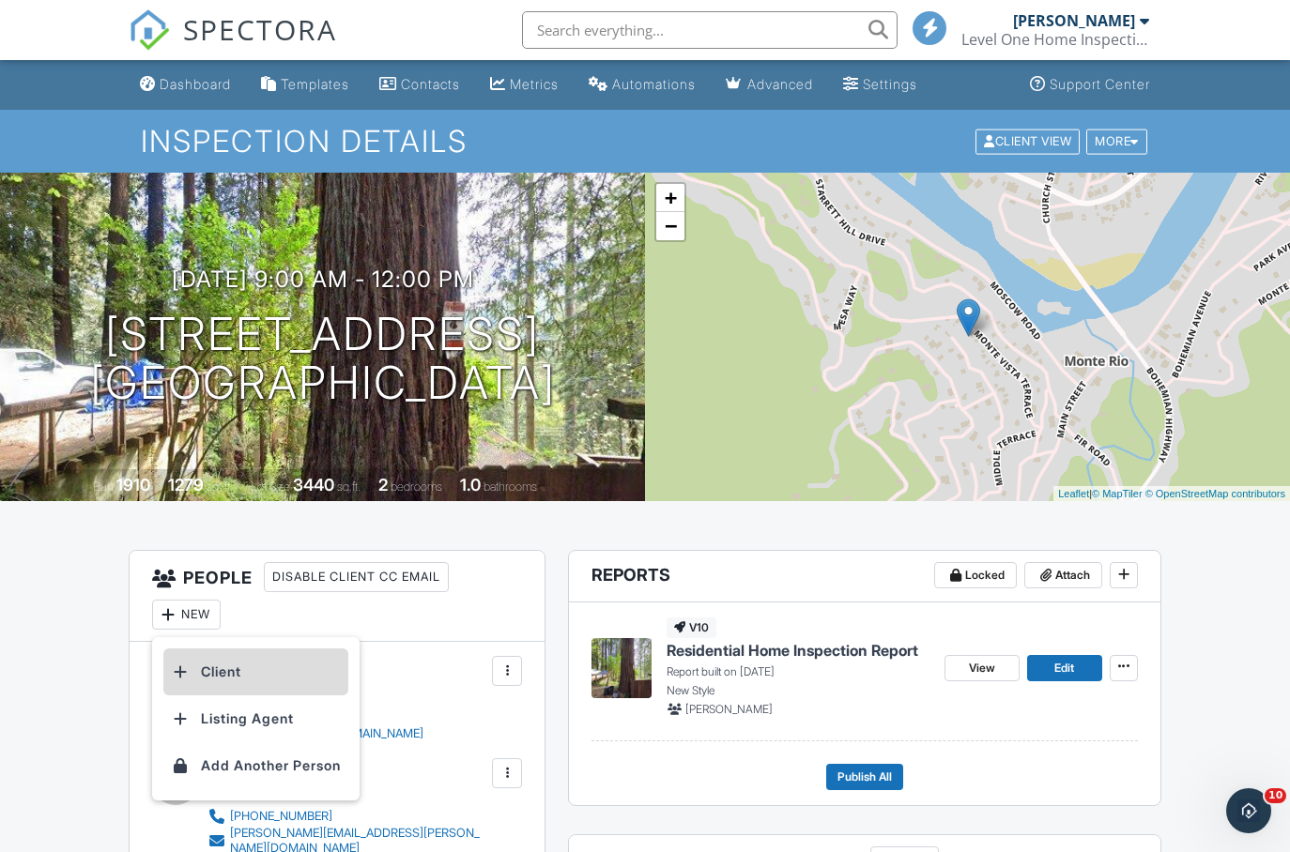
click at [252, 682] on li "Client" at bounding box center [255, 672] width 185 height 47
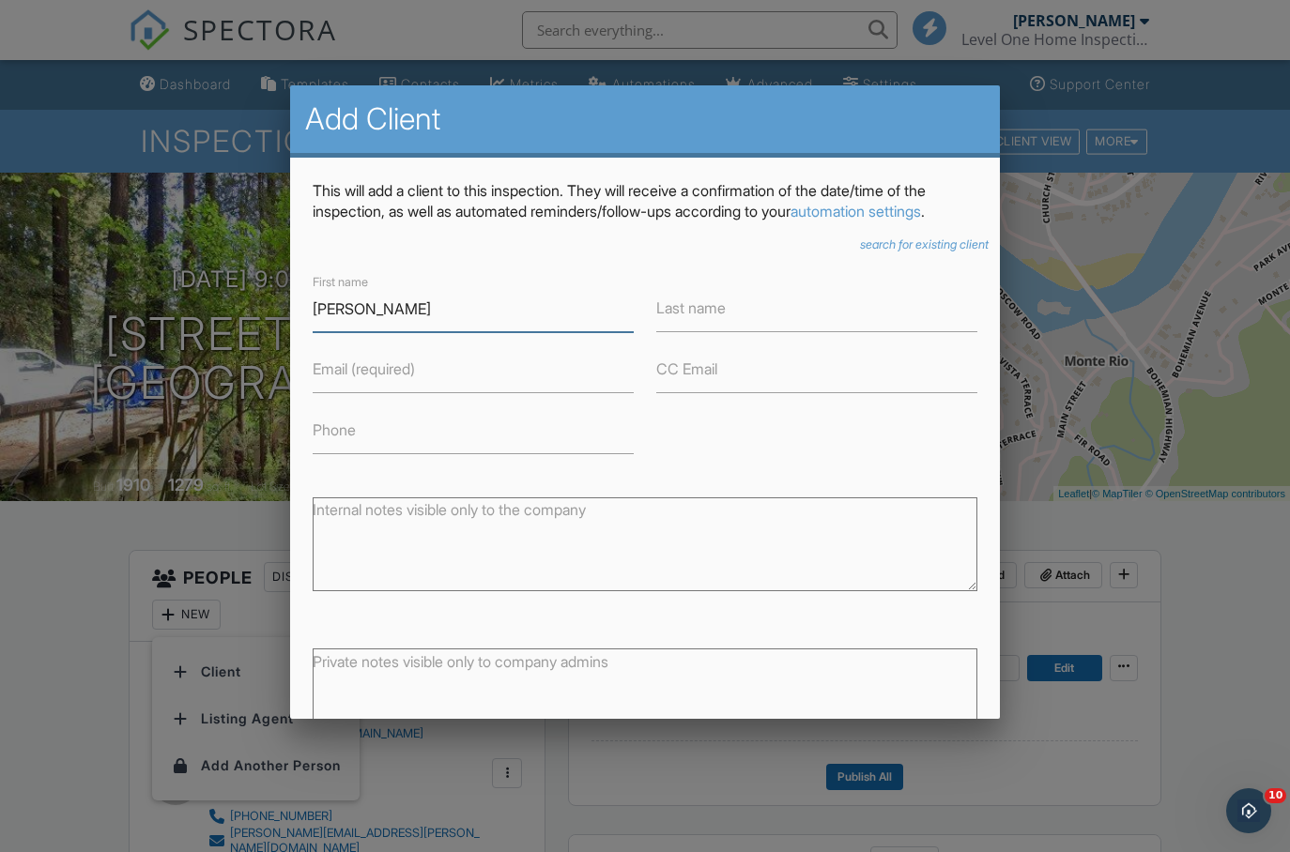
type input "[PERSON_NAME]"
type input "7079224790"
click at [406, 367] on label "Email (required)" at bounding box center [364, 369] width 102 height 21
click at [406, 367] on input "Email (required)" at bounding box center [473, 370] width 321 height 46
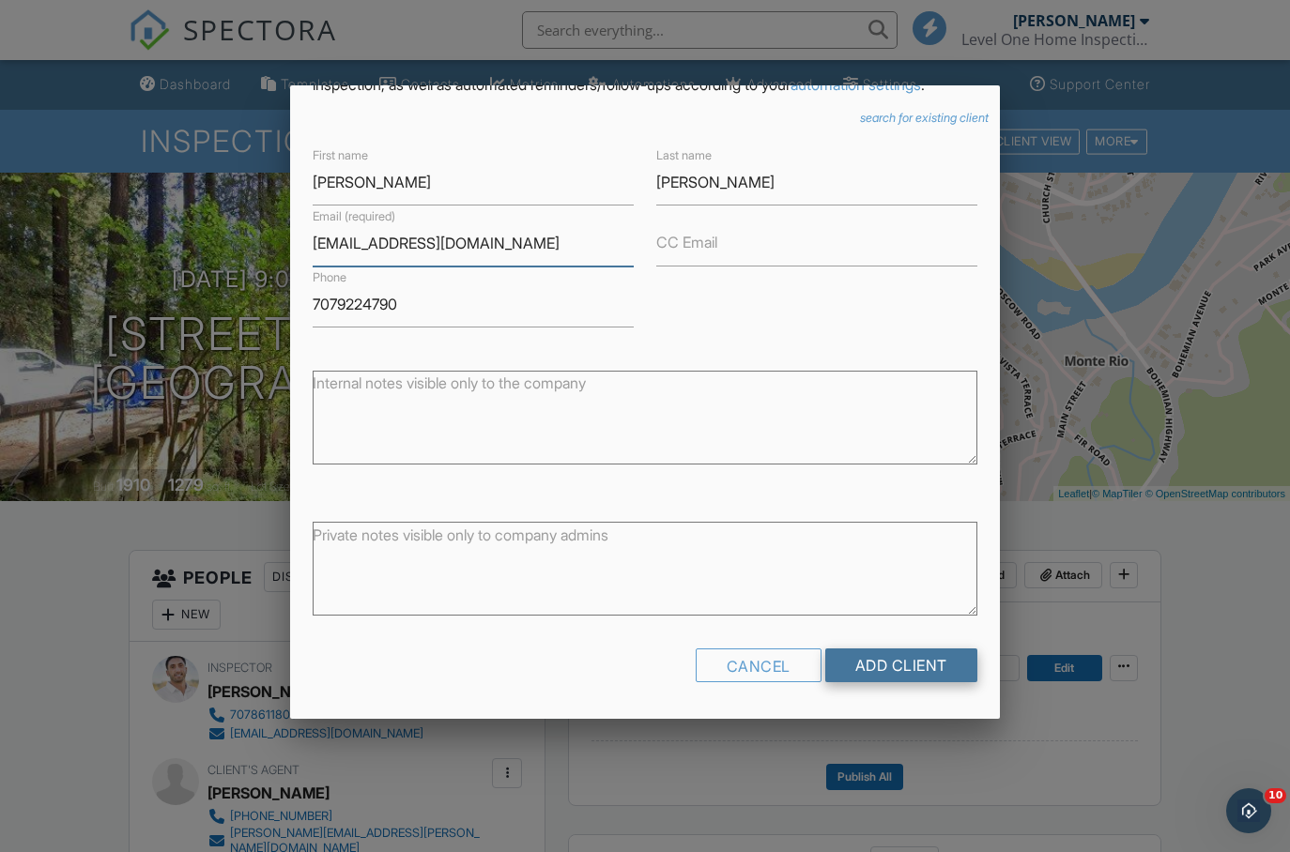
scroll to position [126, 0]
type input "[EMAIL_ADDRESS][DOMAIN_NAME]"
click at [892, 673] on input "Add Client" at bounding box center [901, 667] width 152 height 34
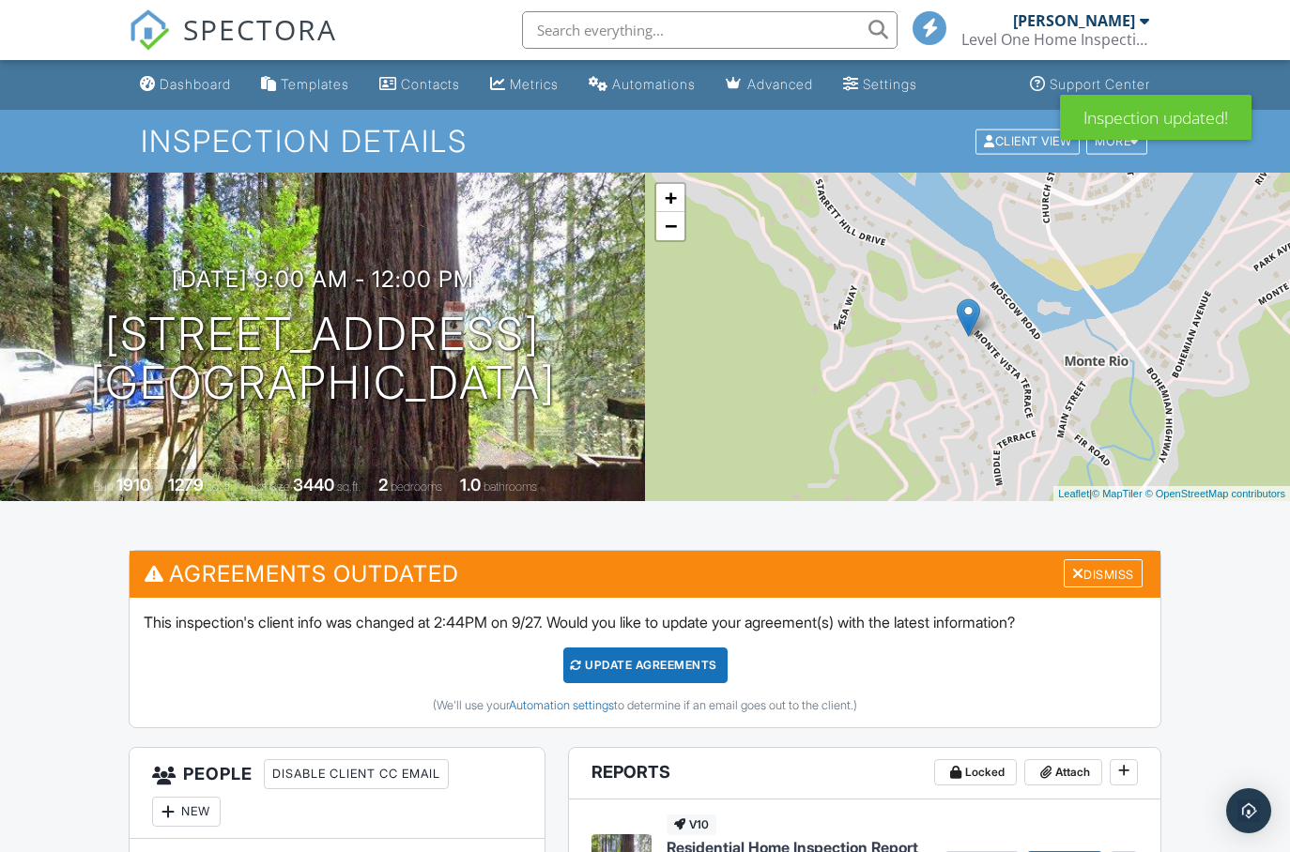
click at [627, 672] on div "Update Agreements" at bounding box center [645, 666] width 164 height 36
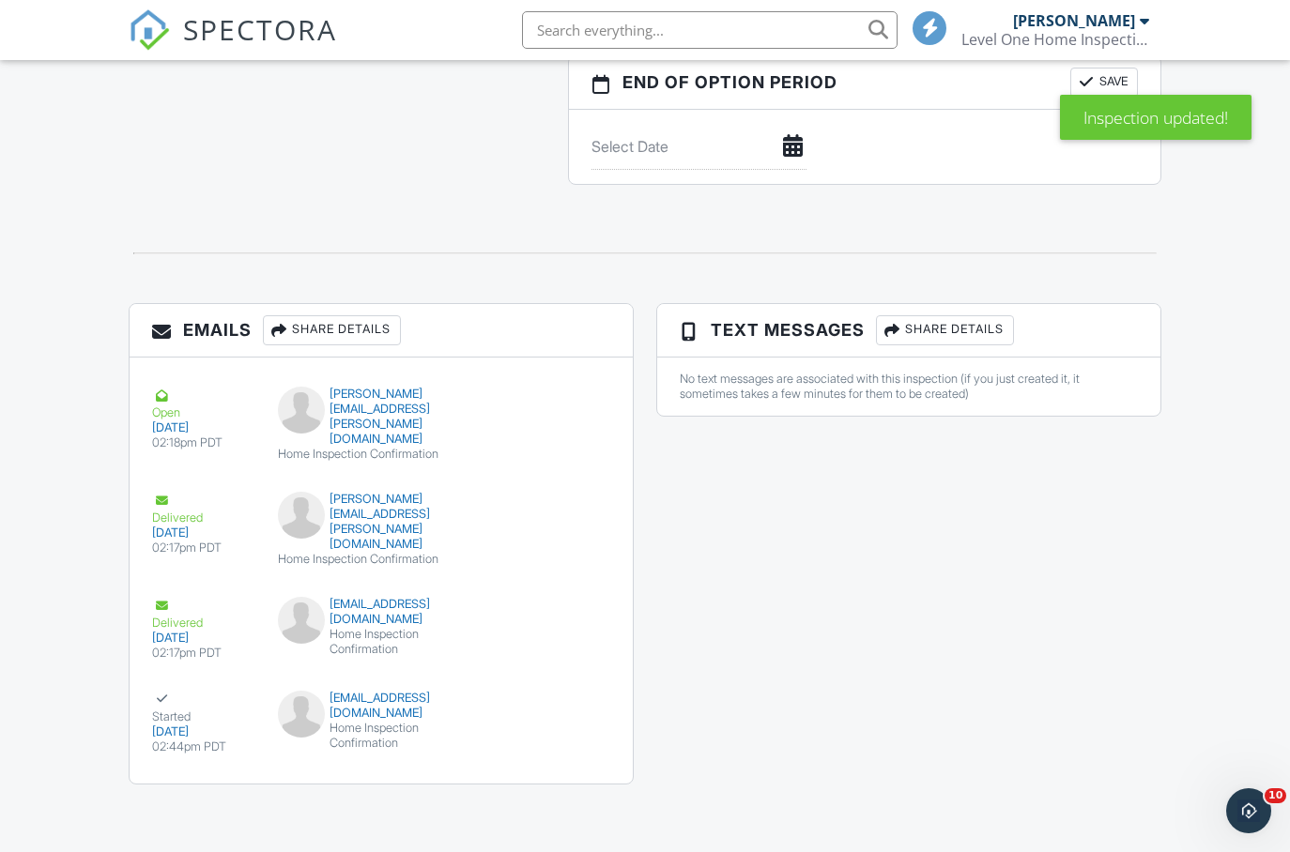
scroll to position [1941, 0]
